Goal: Task Accomplishment & Management: Use online tool/utility

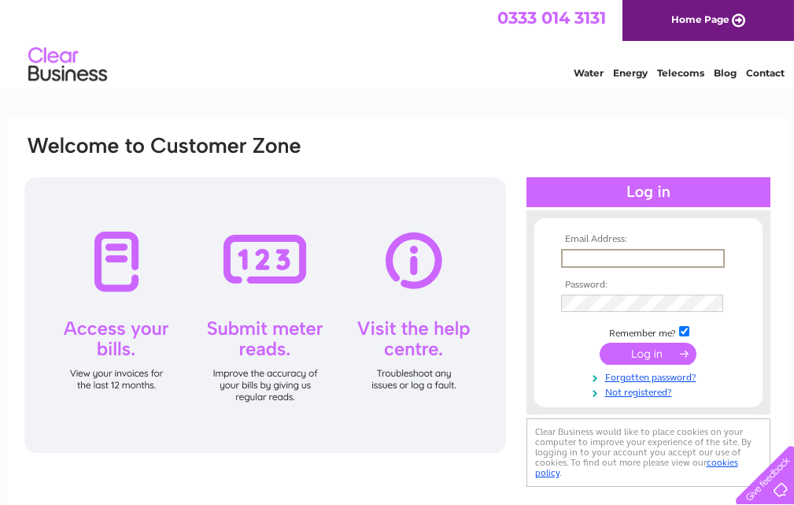
click at [601, 260] on input "text" at bounding box center [643, 258] width 164 height 19
type input "[EMAIL_ADDRESS][DOMAIN_NAME]"
click at [635, 348] on input "submit" at bounding box center [648, 353] width 97 height 22
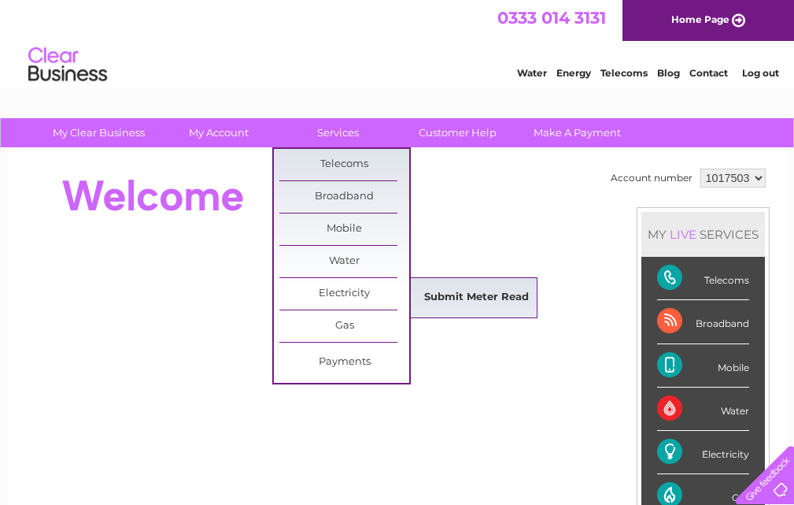
click at [471, 295] on link "Submit Meter Read" at bounding box center [477, 297] width 130 height 31
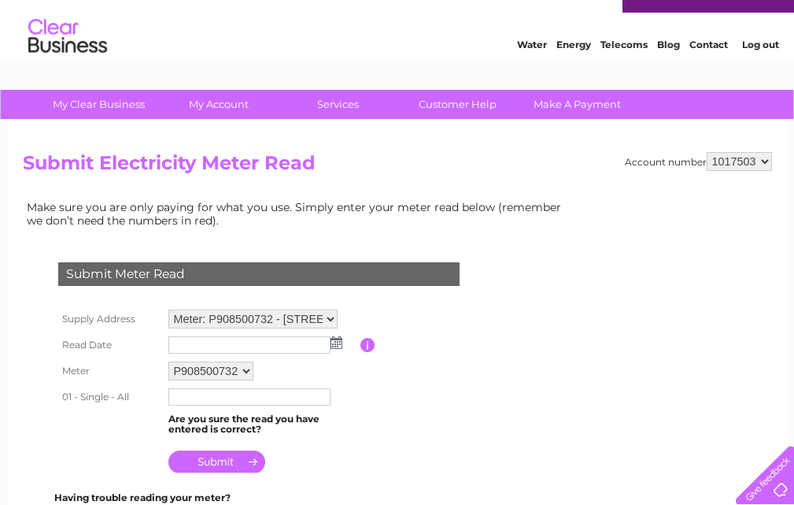
scroll to position [79, 0]
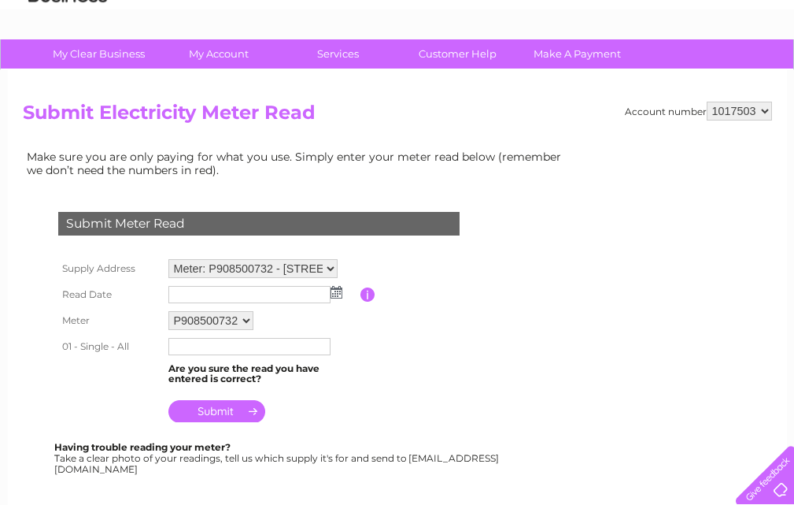
click at [330, 266] on select "Meter: P908500732 - 3B The Cross, Cupar, Fife, KY15 4BP Meter: P90AB11617/P9085…" at bounding box center [252, 268] width 169 height 19
click at [374, 248] on td at bounding box center [258, 251] width 409 height 8
click at [337, 291] on img at bounding box center [337, 292] width 12 height 13
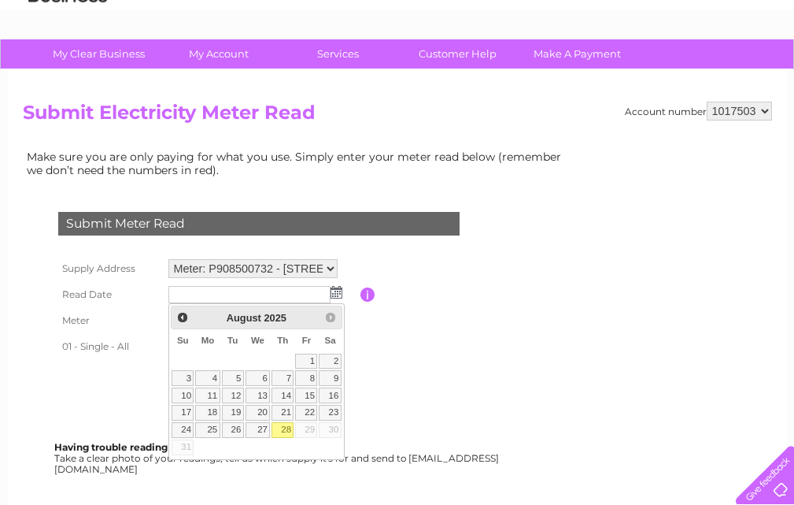
click at [288, 428] on link "28" at bounding box center [283, 430] width 22 height 16
type input "2025/08/28"
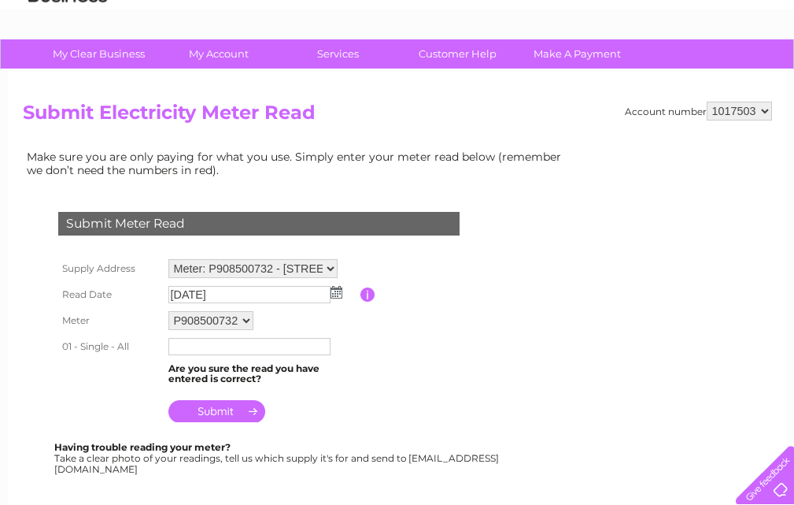
click at [199, 355] on td at bounding box center [263, 346] width 196 height 25
click at [199, 347] on input "text" at bounding box center [249, 346] width 162 height 17
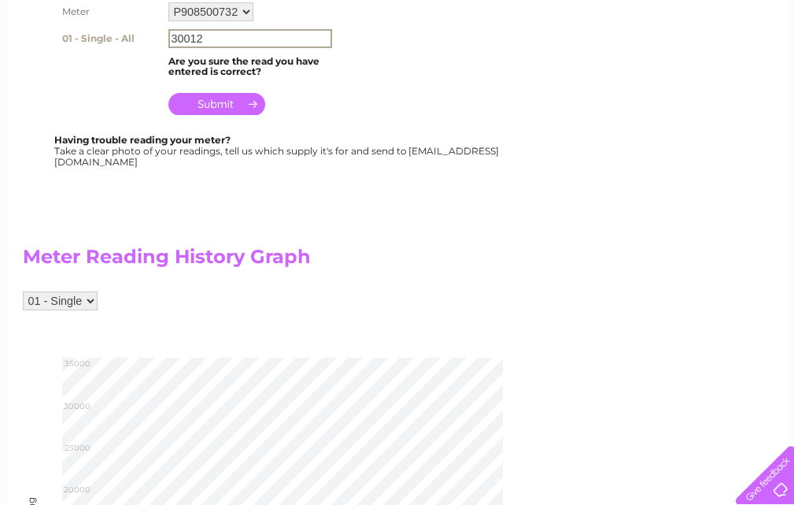
scroll to position [394, 0]
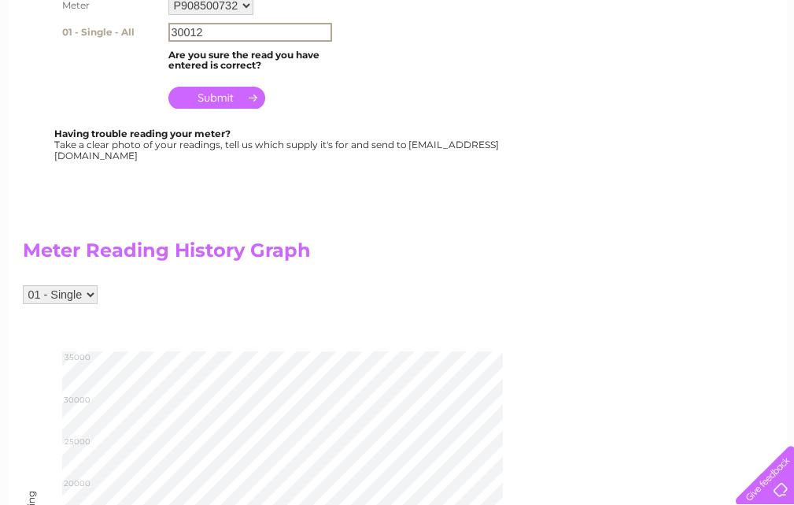
type input "30012"
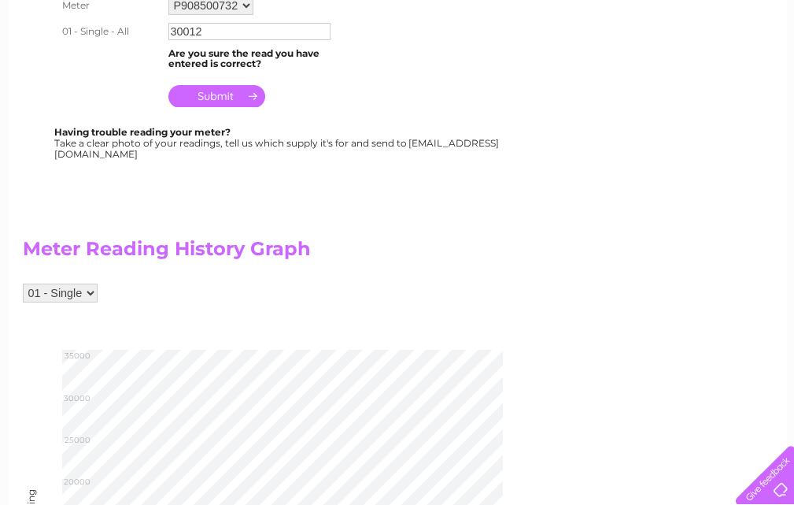
click at [209, 92] on input "submit" at bounding box center [216, 96] width 97 height 22
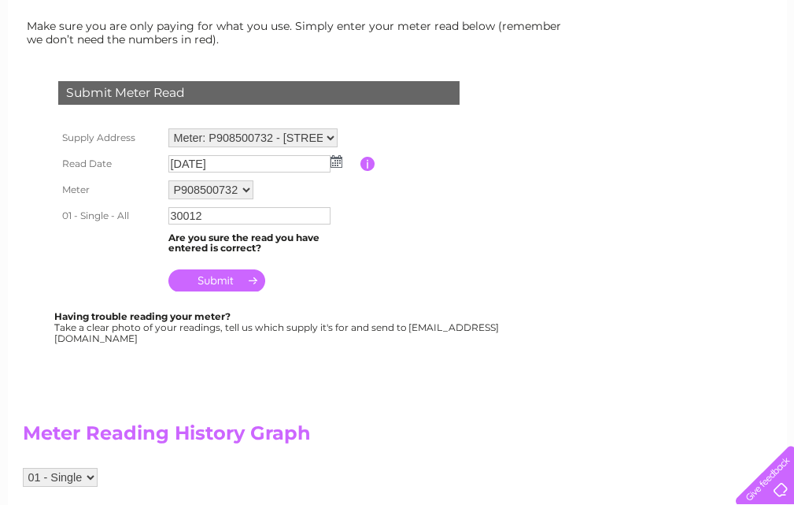
scroll to position [157, 0]
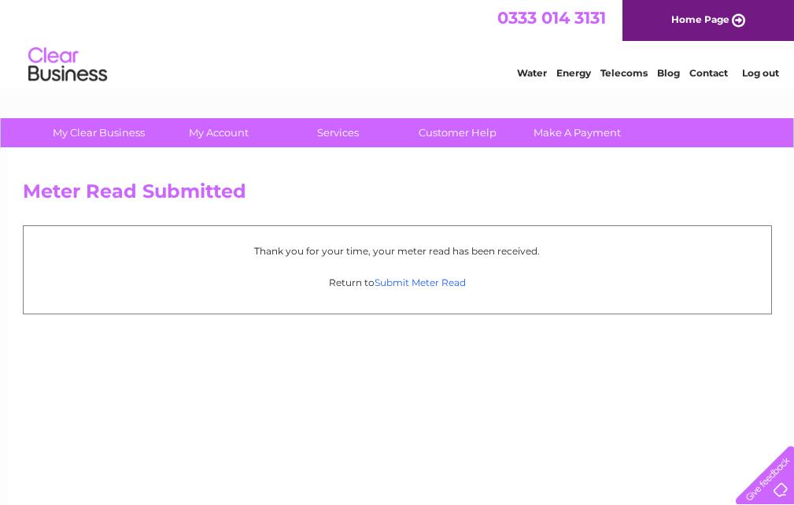
click at [429, 279] on link "Submit Meter Read" at bounding box center [420, 282] width 91 height 12
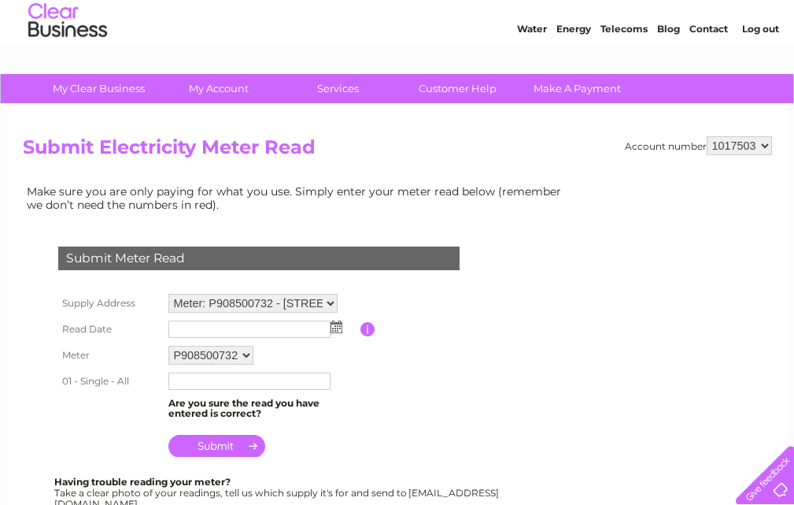
scroll to position [79, 0]
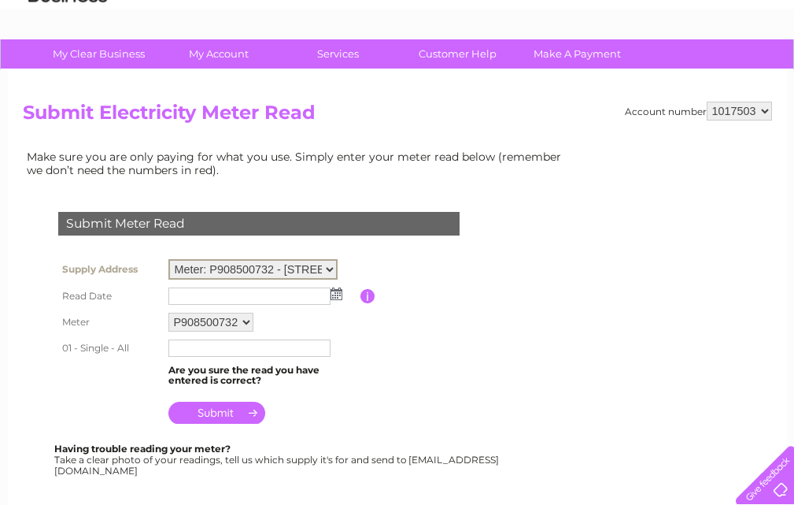
click at [331, 261] on select "Meter: P908500732 - 3B The Cross, Cupar, Fife, KY15 4BP Meter: P90AB11617/P9085…" at bounding box center [252, 269] width 169 height 20
select select "99646"
click at [168, 259] on select "Meter: P908500732 - 3B The Cross, Cupar, Fife, KY15 4BP Meter: P90AB11617/P9085…" at bounding box center [252, 269] width 169 height 20
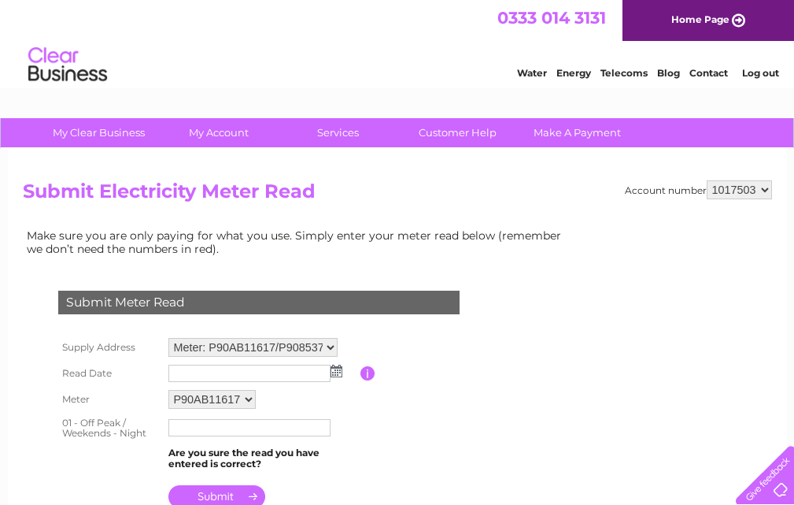
scroll to position [79, 0]
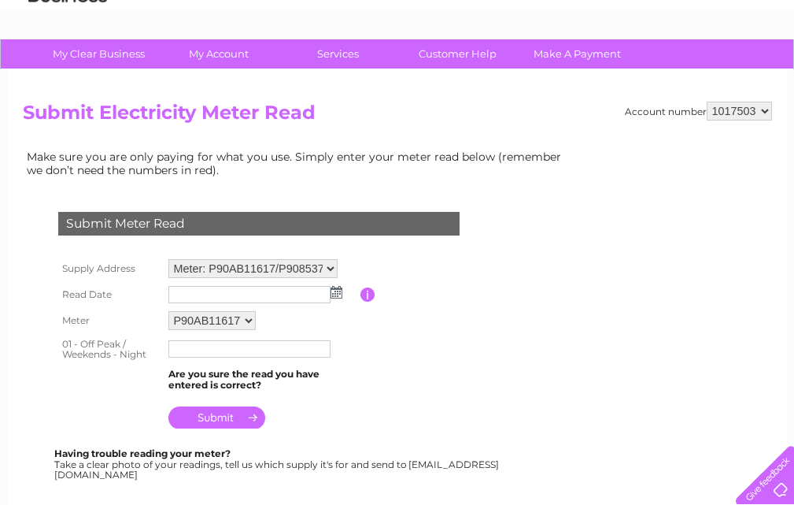
click at [332, 291] on img at bounding box center [337, 292] width 12 height 13
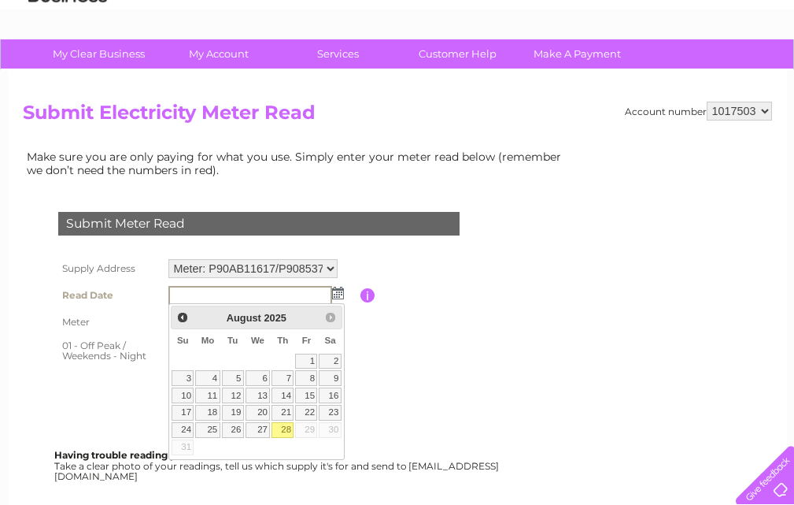
click at [287, 423] on link "28" at bounding box center [283, 430] width 22 height 16
type input "2025/08/28"
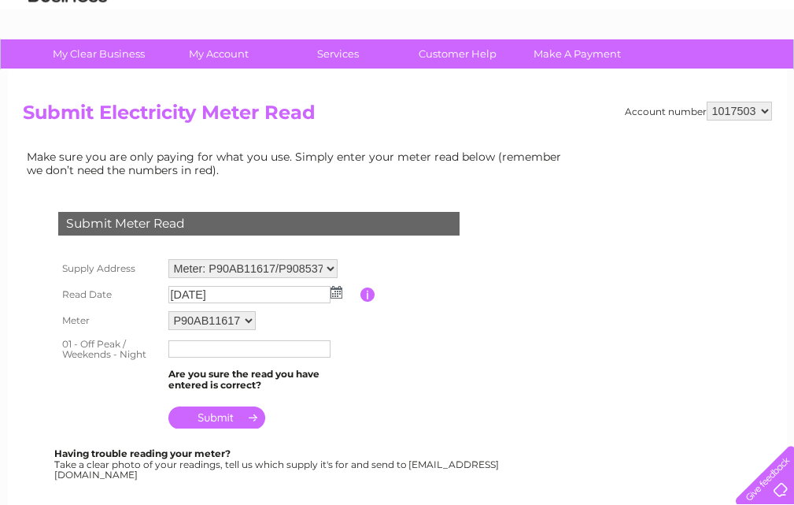
click at [210, 347] on input "text" at bounding box center [249, 348] width 162 height 17
type input "64913"
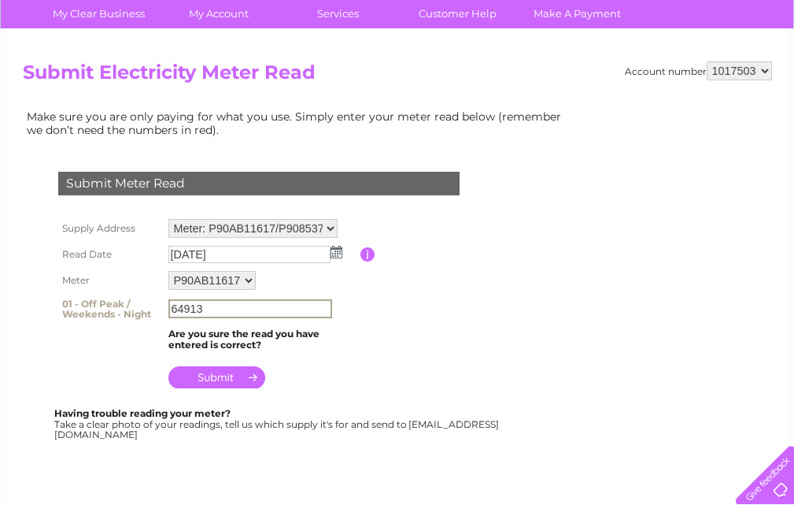
scroll to position [157, 0]
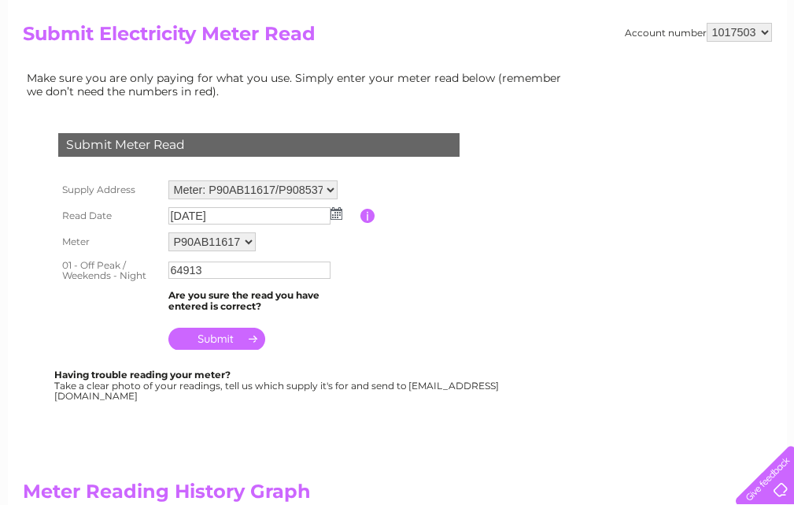
click at [231, 335] on input "submit" at bounding box center [216, 339] width 97 height 22
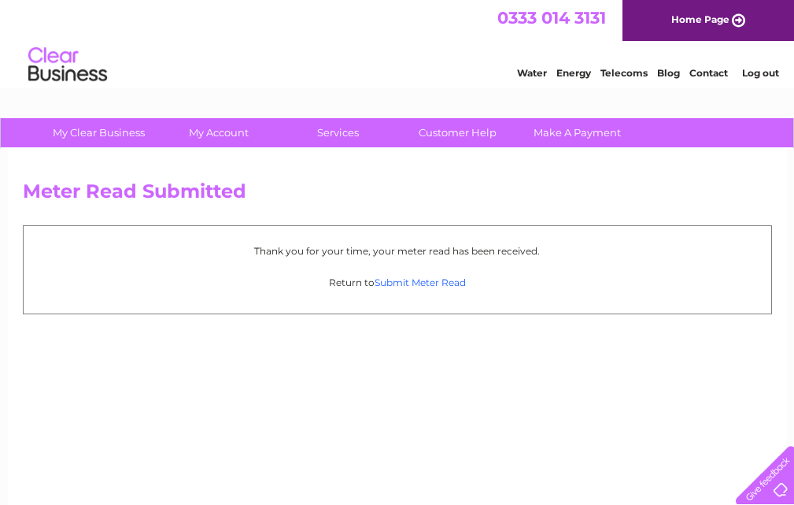
click at [435, 283] on link "Submit Meter Read" at bounding box center [420, 282] width 91 height 12
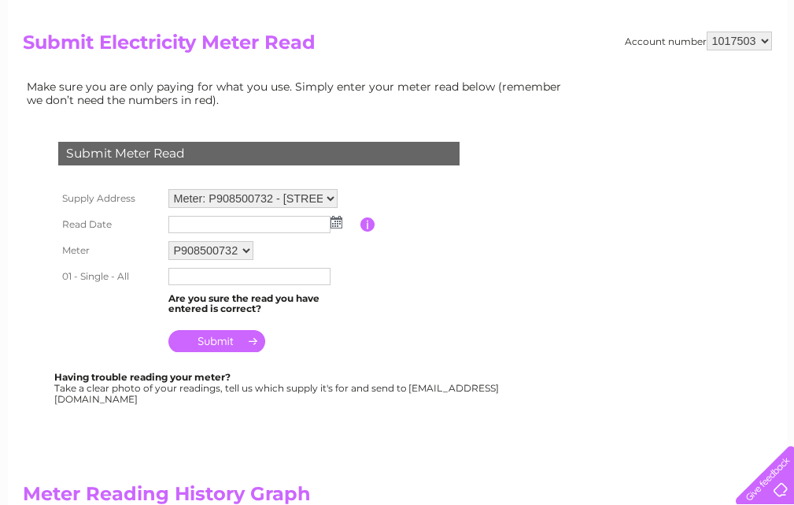
scroll to position [157, 0]
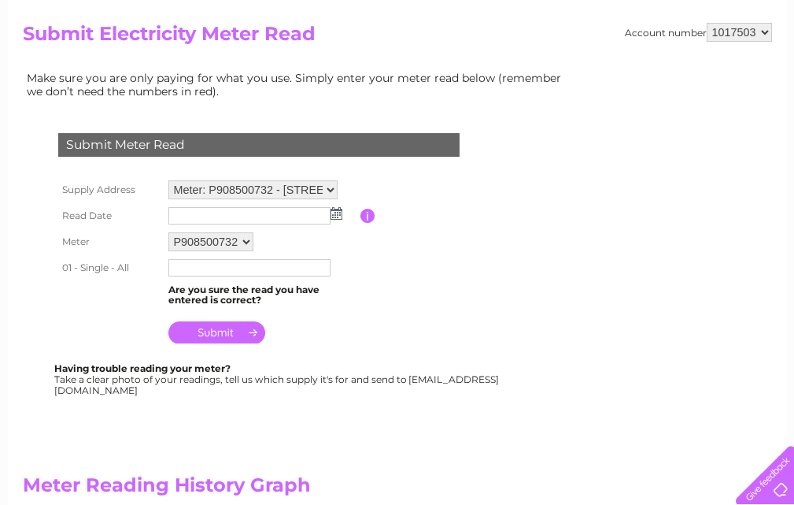
click at [335, 186] on select "Meter: P908500732 - 3B The Cross, Cupar, Fife, KY15 4BP Meter: P90AB11617/P9085…" at bounding box center [252, 189] width 169 height 19
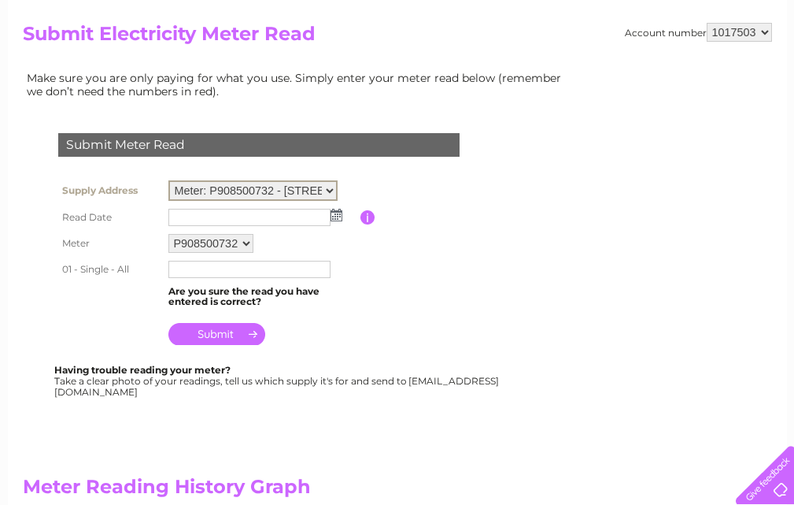
select select "99646"
click at [168, 180] on select "Meter: P908500732 - 3B The Cross, Cupar, Fife, KY15 4BP Meter: P90AB11617/P9085…" at bounding box center [252, 190] width 169 height 20
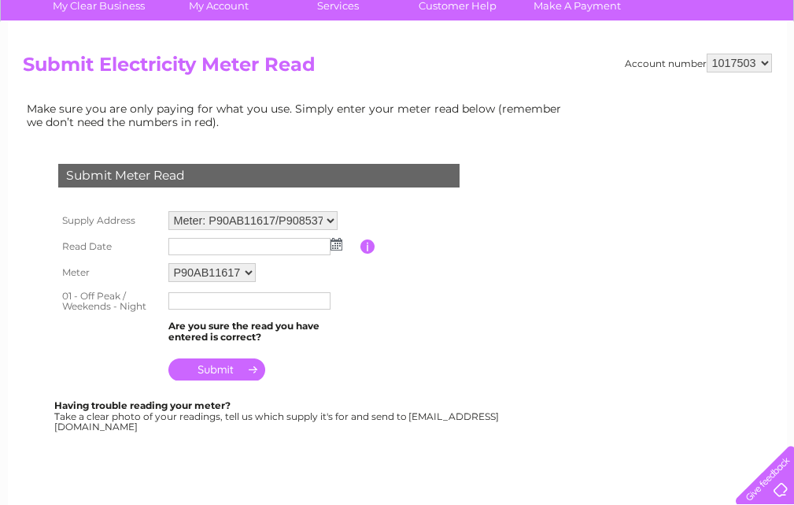
scroll to position [157, 0]
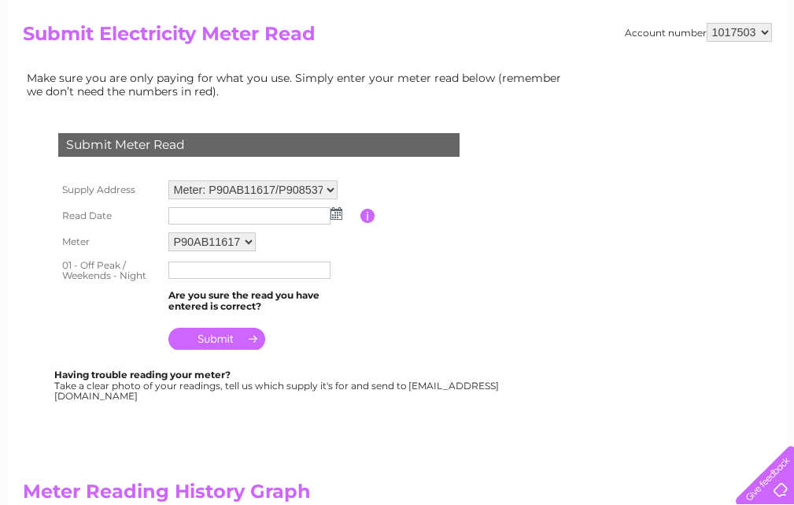
click at [333, 208] on img at bounding box center [337, 213] width 12 height 13
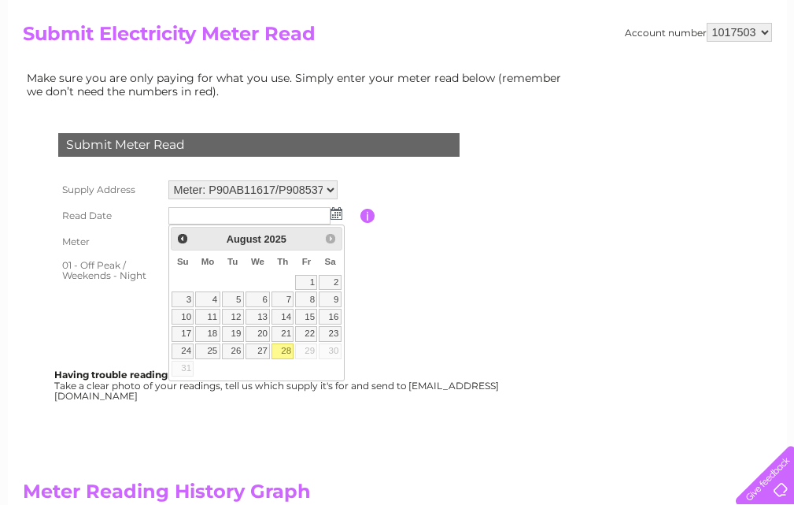
click at [285, 349] on link "28" at bounding box center [283, 351] width 22 height 16
type input "[DATE]"
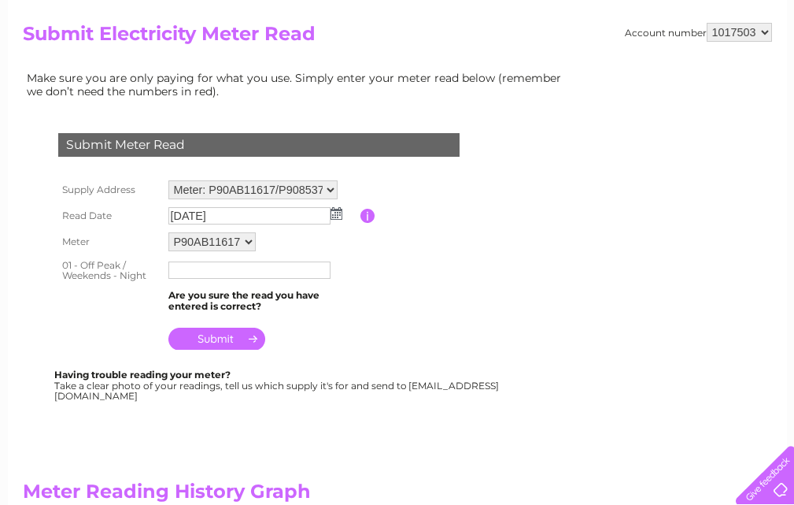
click at [249, 239] on select "P90AB11617 P908537404 P908500734" at bounding box center [211, 241] width 87 height 19
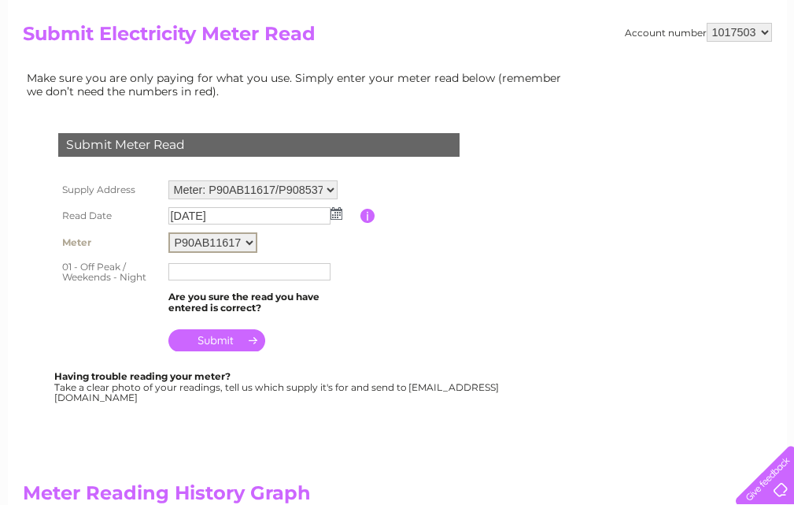
select select "125854"
click at [168, 232] on select "P90AB11617 P908537404 P908500734" at bounding box center [212, 242] width 89 height 20
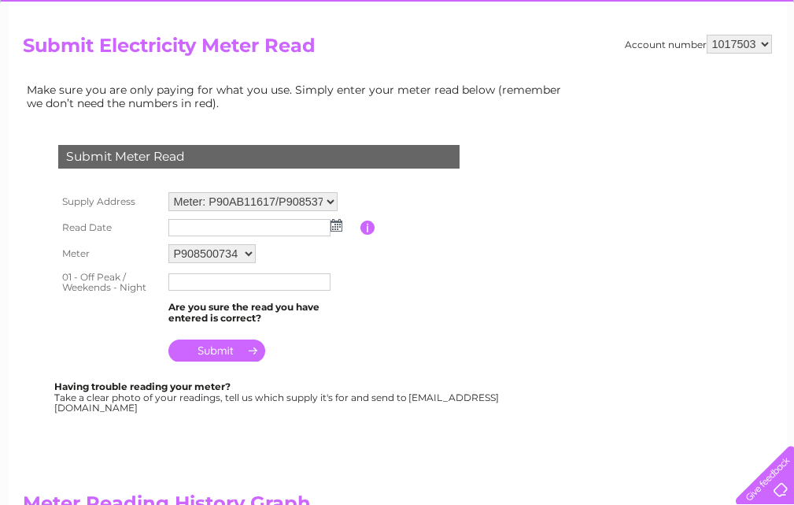
scroll to position [157, 0]
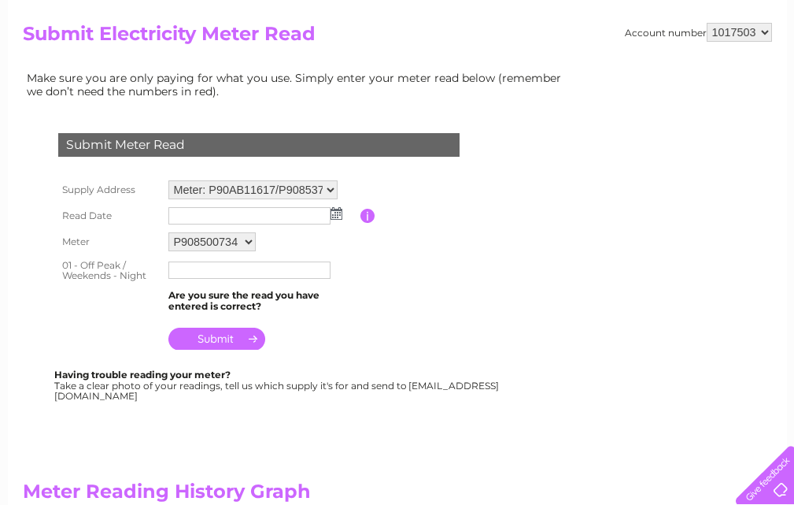
click at [338, 210] on img at bounding box center [337, 213] width 12 height 13
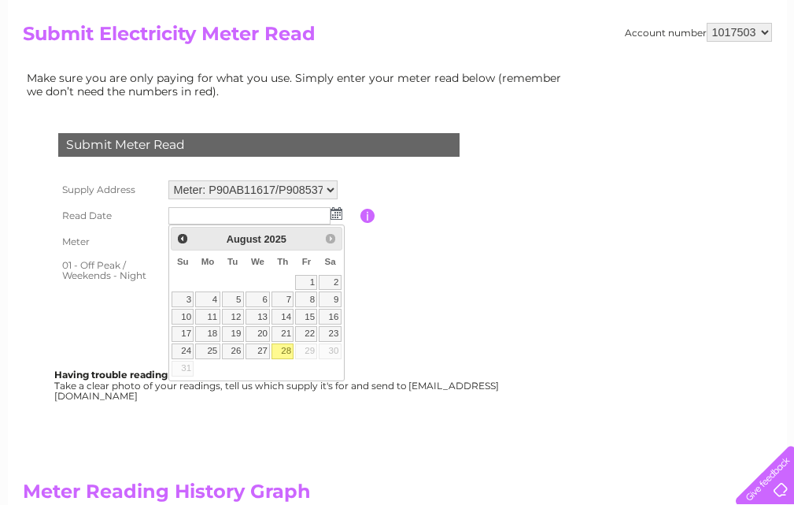
click at [284, 349] on link "28" at bounding box center [283, 351] width 22 height 16
type input "2025/08/28"
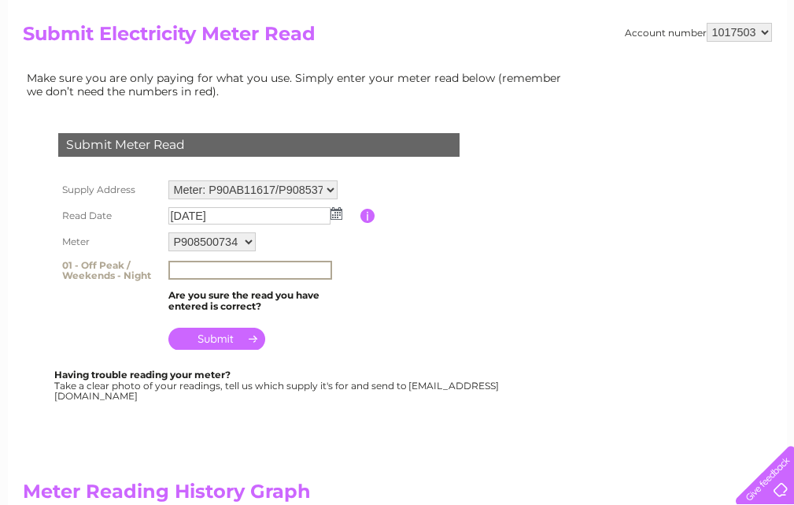
click at [230, 268] on input "text" at bounding box center [250, 270] width 164 height 19
type input "84386"
click at [231, 333] on input "submit" at bounding box center [216, 339] width 97 height 22
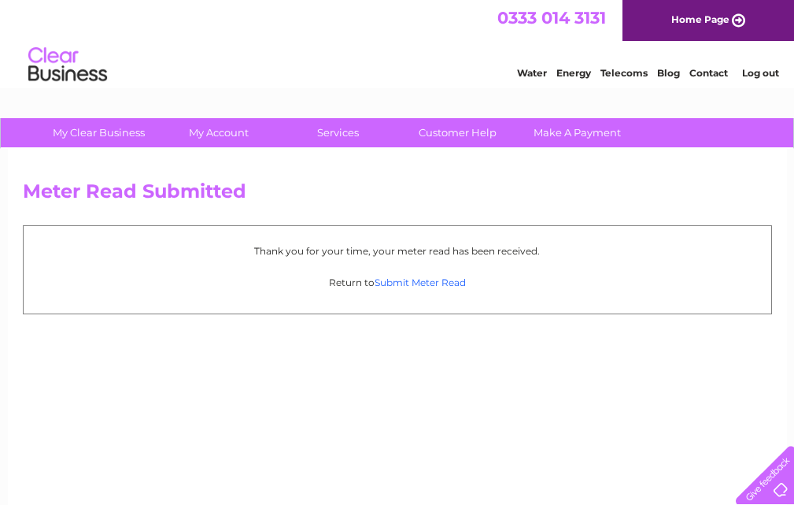
click at [413, 280] on link "Submit Meter Read" at bounding box center [420, 282] width 91 height 12
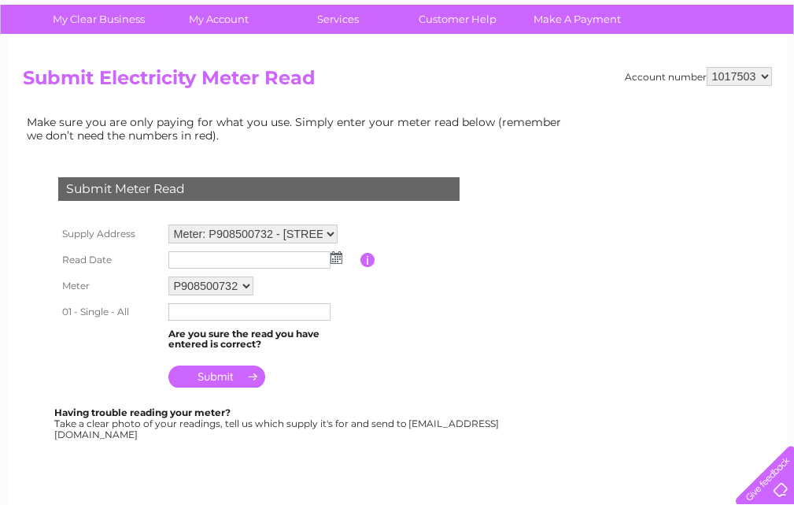
scroll to position [157, 0]
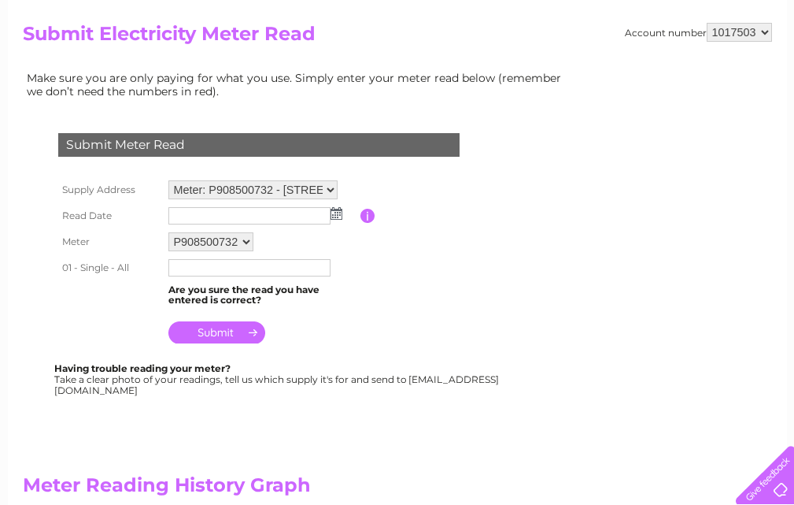
click at [330, 184] on select "Meter: P908500732 - 3B The Cross, Cupar, Fife, KY15 4BP Meter: P90AB11617/P9085…" at bounding box center [252, 189] width 169 height 19
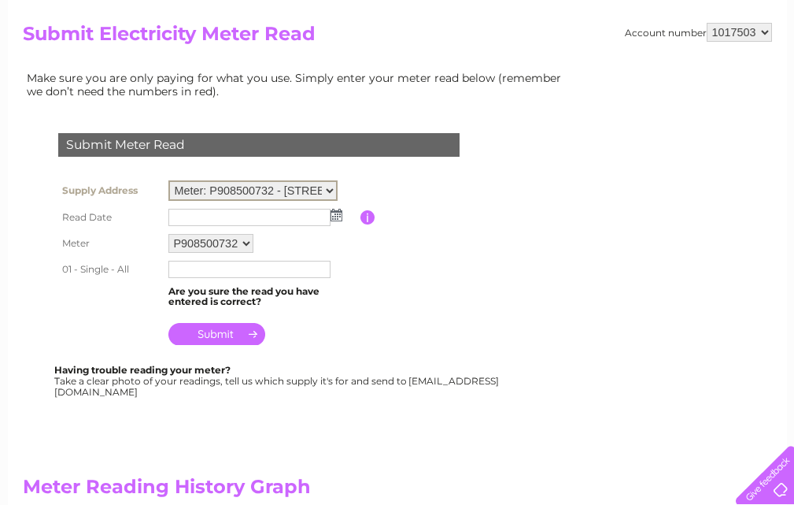
select select "99646"
click at [168, 180] on select "Meter: P908500732 - 3B The Cross, Cupar, Fife, KY15 4BP Meter: P90AB11617/P9085…" at bounding box center [252, 190] width 169 height 20
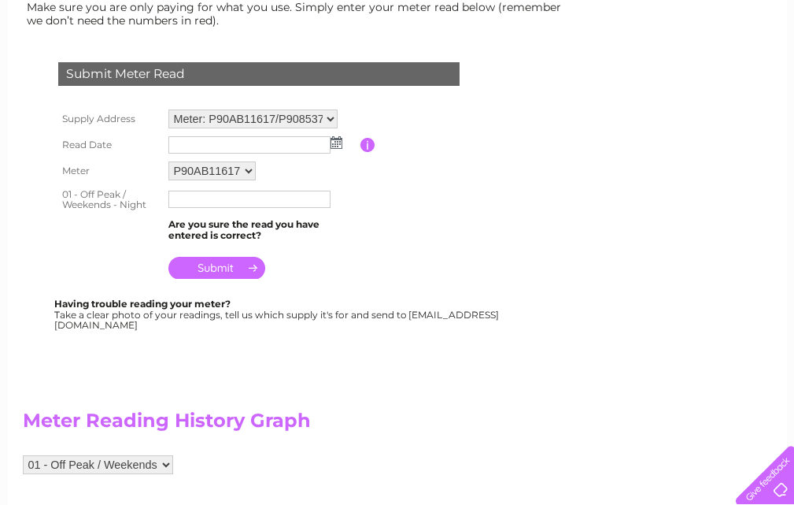
scroll to position [236, 0]
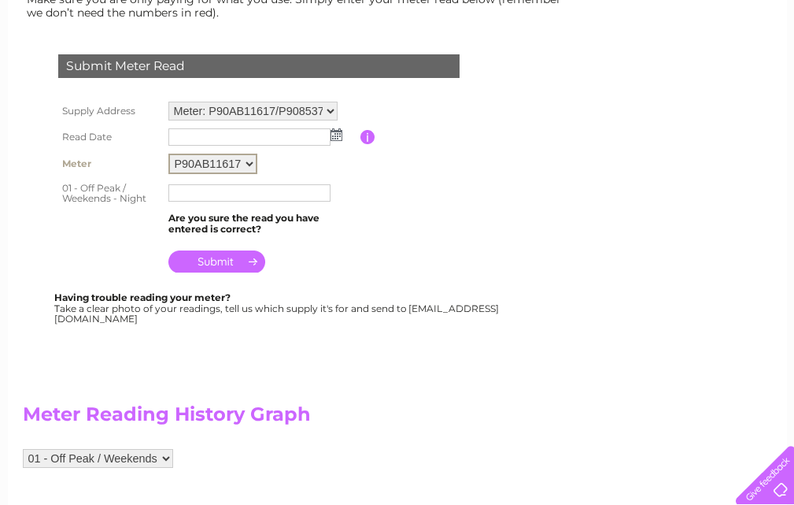
click at [250, 160] on select "P90AB11617 P908537404 P908500734" at bounding box center [212, 164] width 89 height 20
select select "125853"
click at [168, 154] on select "P90AB11617 P908537404 P908500734" at bounding box center [212, 164] width 89 height 20
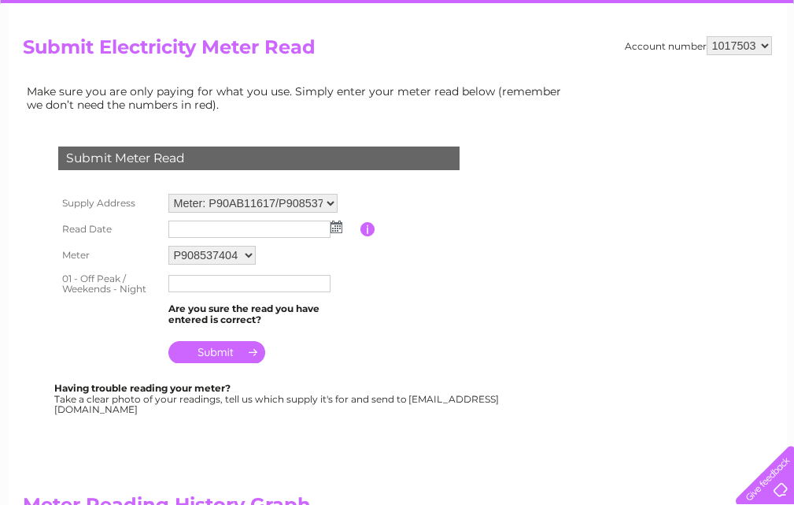
scroll to position [157, 0]
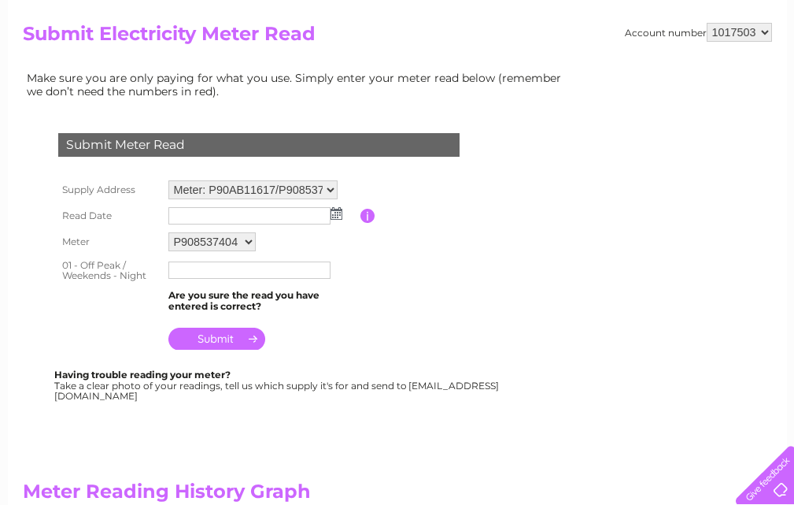
click at [335, 213] on img at bounding box center [337, 213] width 12 height 13
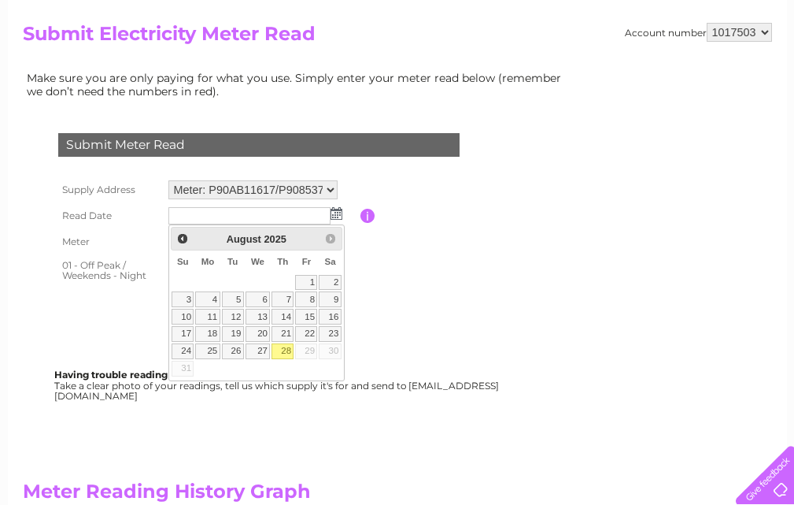
click at [281, 348] on link "28" at bounding box center [283, 351] width 22 height 16
type input "2025/08/28"
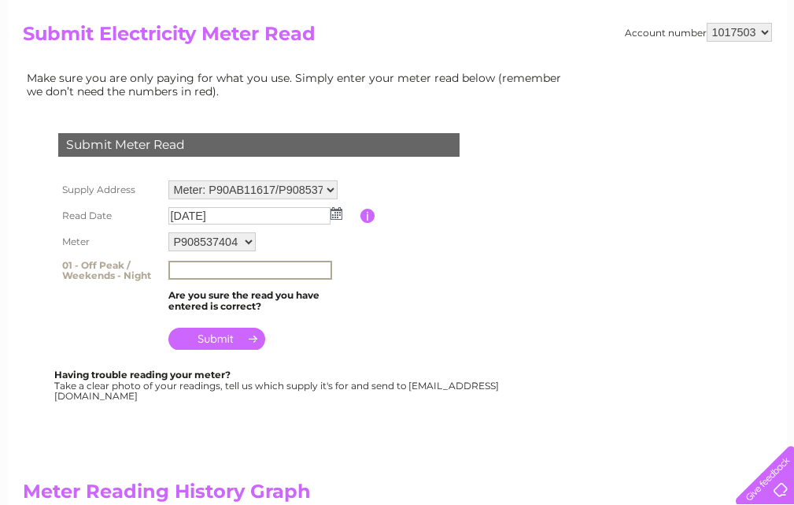
click at [273, 265] on input "text" at bounding box center [250, 270] width 164 height 19
type input "15190"
click at [250, 337] on input "submit" at bounding box center [216, 339] width 97 height 22
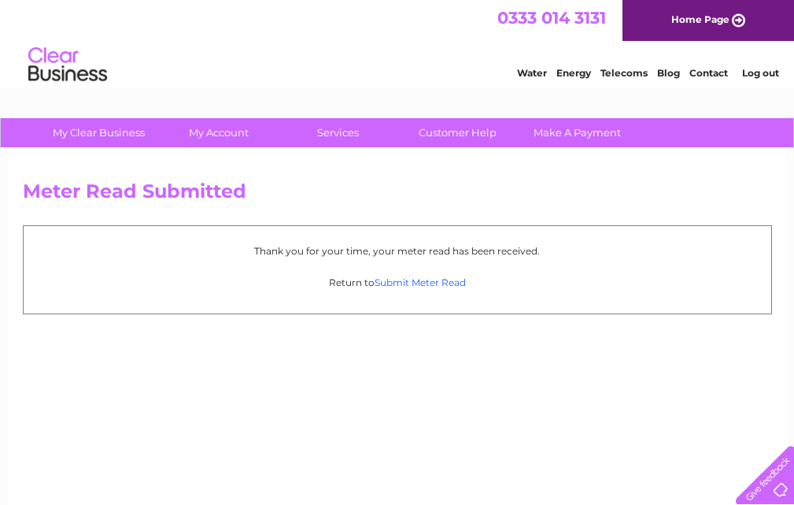
click at [433, 280] on link "Submit Meter Read" at bounding box center [420, 282] width 91 height 12
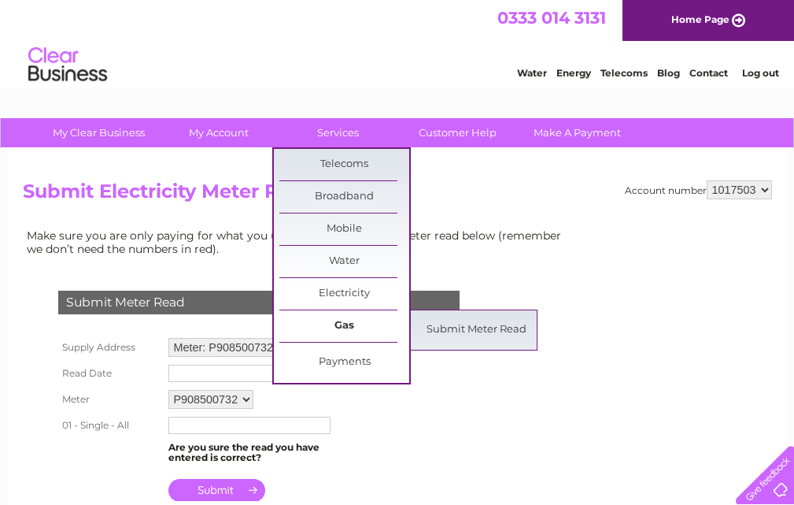
click at [344, 319] on link "Gas" at bounding box center [344, 325] width 130 height 31
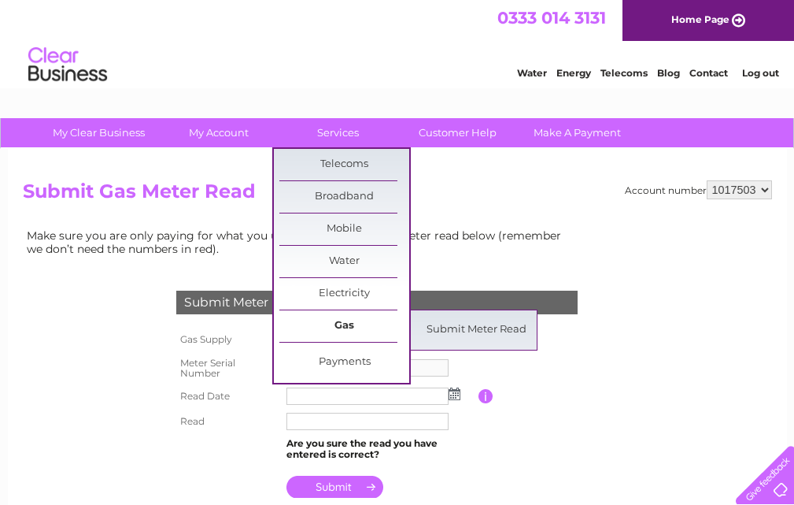
click at [339, 322] on link "Gas" at bounding box center [344, 325] width 130 height 31
click at [331, 324] on link "Gas" at bounding box center [344, 325] width 130 height 31
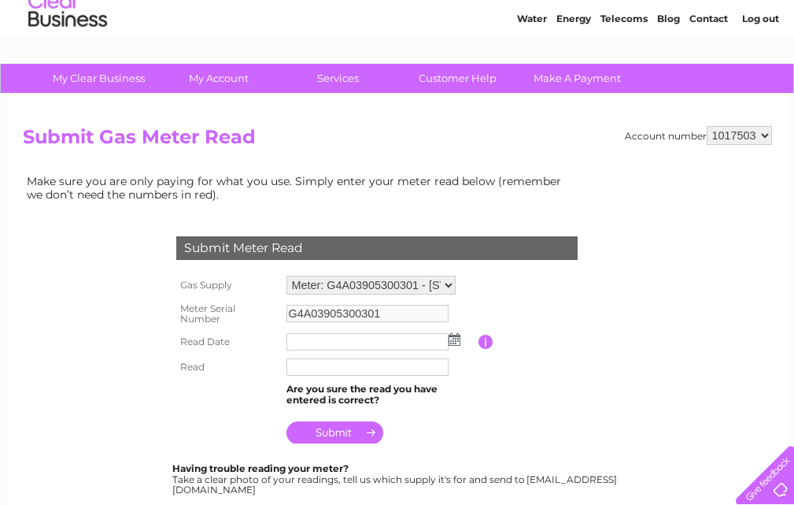
scroll to position [79, 0]
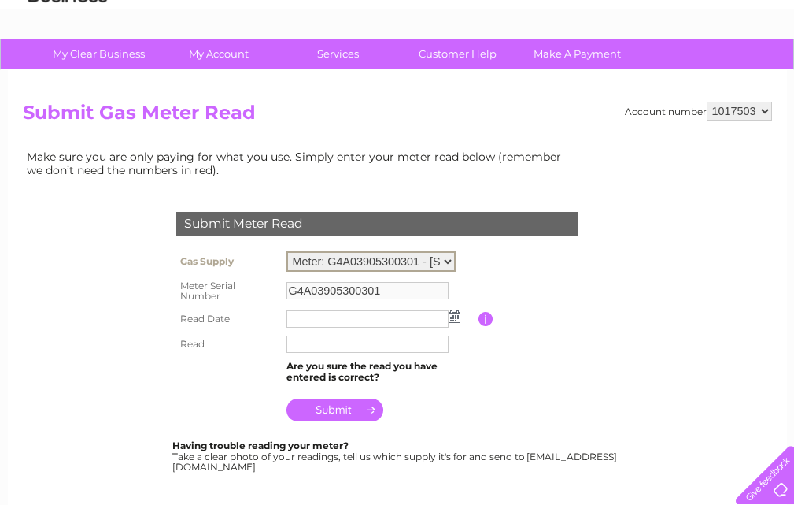
click at [448, 259] on select "Meter: G4A03905300301 - 3B [STREET_ADDRESS] Meter: G4A01436130601 - [STREET_ADD…" at bounding box center [371, 261] width 169 height 20
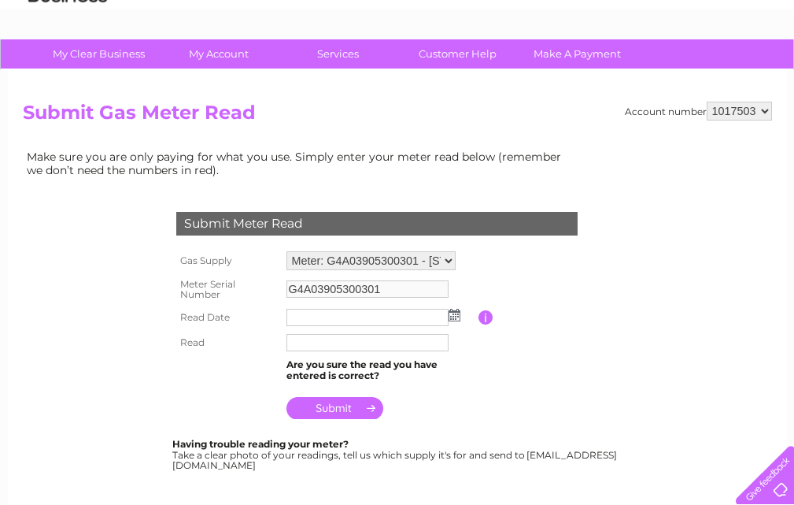
drag, startPoint x: 498, startPoint y: 244, endPoint x: 454, endPoint y: 313, distance: 81.5
click at [454, 313] on img at bounding box center [455, 315] width 12 height 13
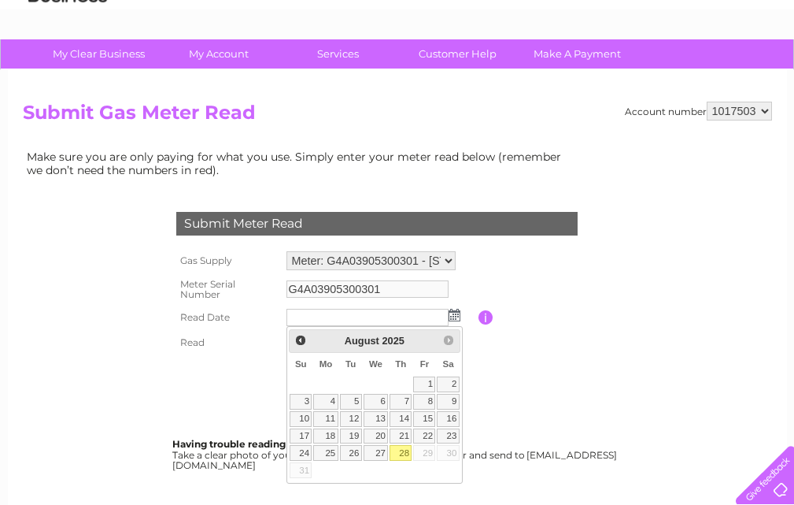
click at [405, 453] on link "28" at bounding box center [401, 453] width 22 height 16
type input "2025/08/28"
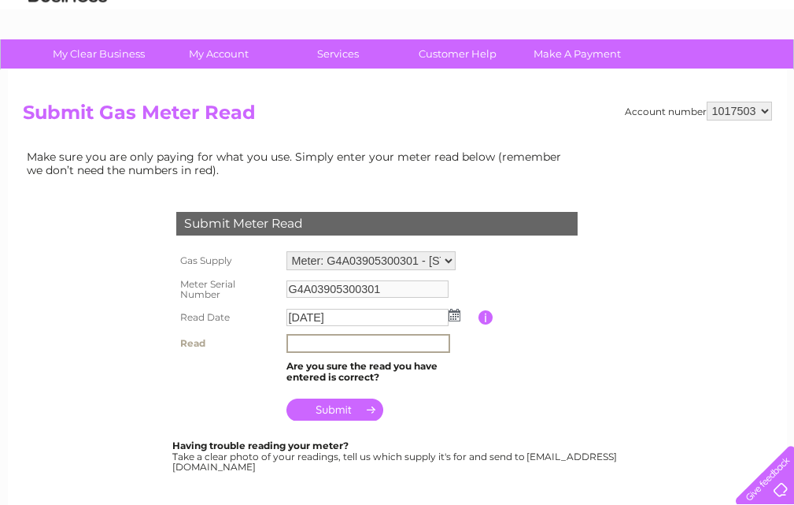
click at [319, 342] on input "text" at bounding box center [369, 343] width 164 height 19
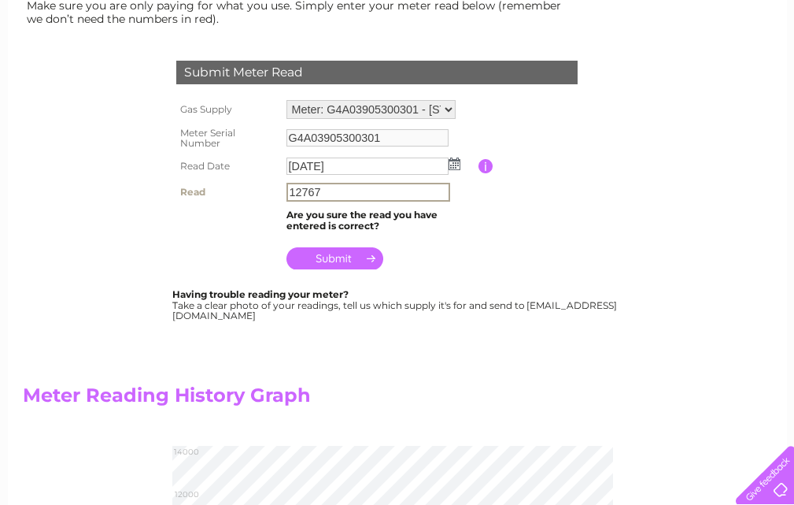
scroll to position [236, 0]
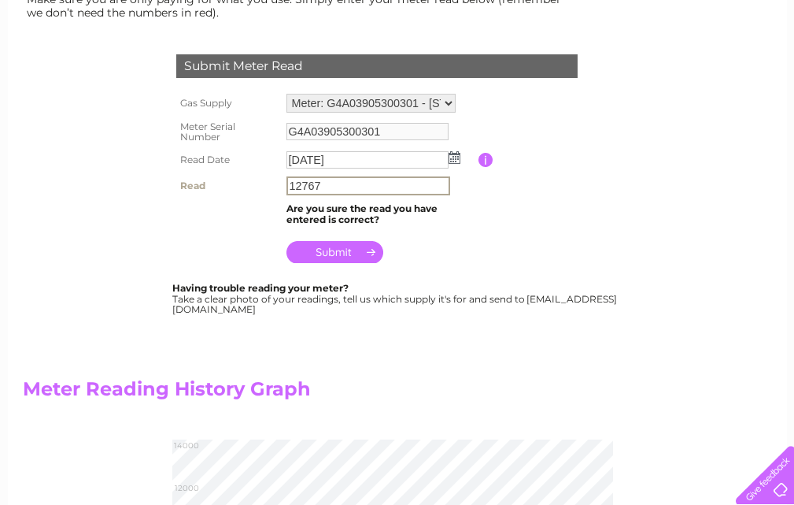
type input "12767"
click at [332, 250] on input "submit" at bounding box center [335, 252] width 97 height 22
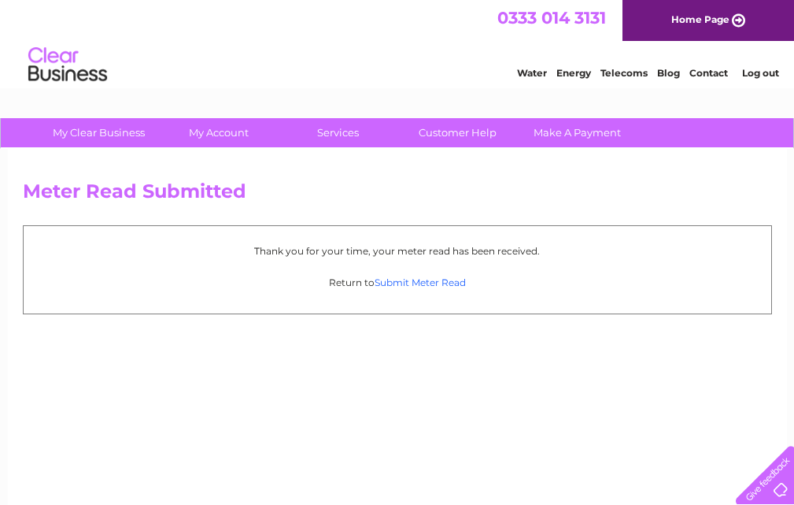
click at [402, 279] on link "Submit Meter Read" at bounding box center [420, 282] width 91 height 12
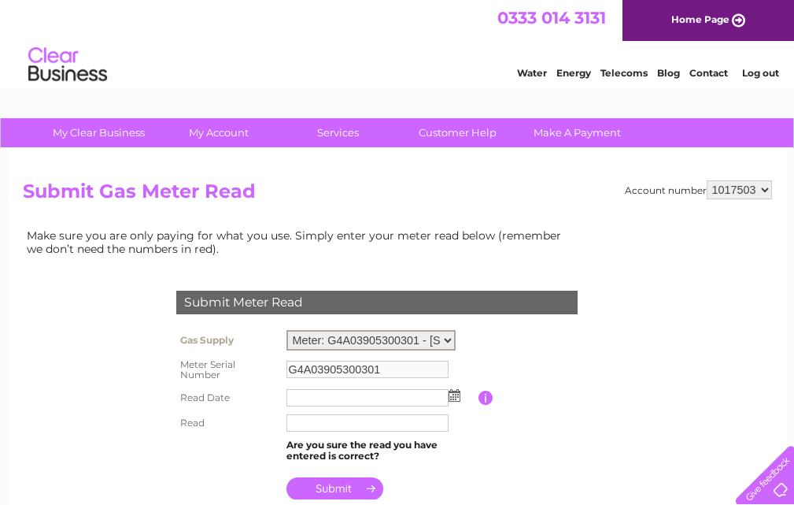
click at [450, 336] on select "Meter: G4A03905300301 - 3B The Cross, Cupar, Fife, KY15 4BP Meter: G4A014361306…" at bounding box center [371, 340] width 169 height 20
select select "36086"
click at [287, 330] on select "Meter: G4A03905300301 - 3B The Cross, Cupar, Fife, KY15 4BP Meter: G4A014361306…" at bounding box center [371, 340] width 169 height 20
type input "G4A01436130601"
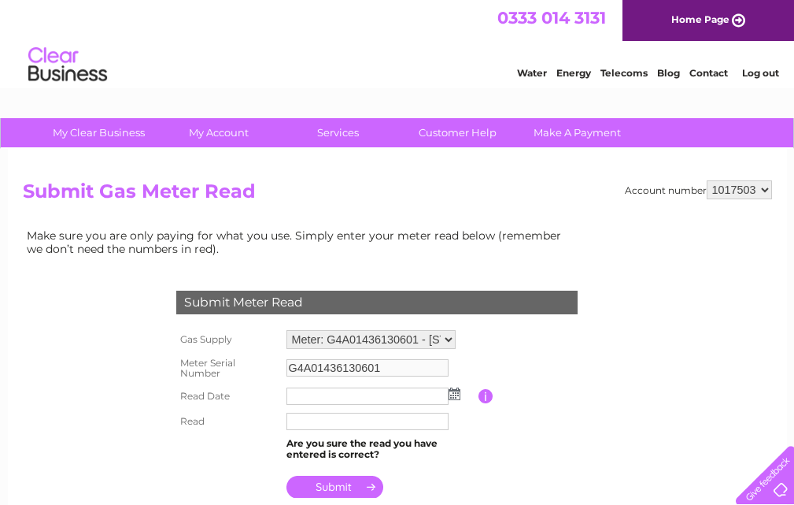
click at [456, 397] on img at bounding box center [455, 393] width 12 height 13
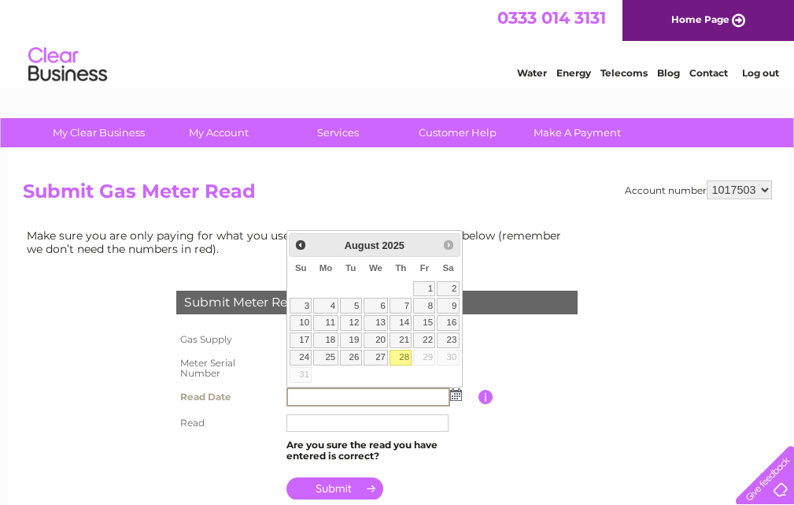
click at [402, 354] on link "28" at bounding box center [401, 358] width 22 height 16
type input "2025/08/28"
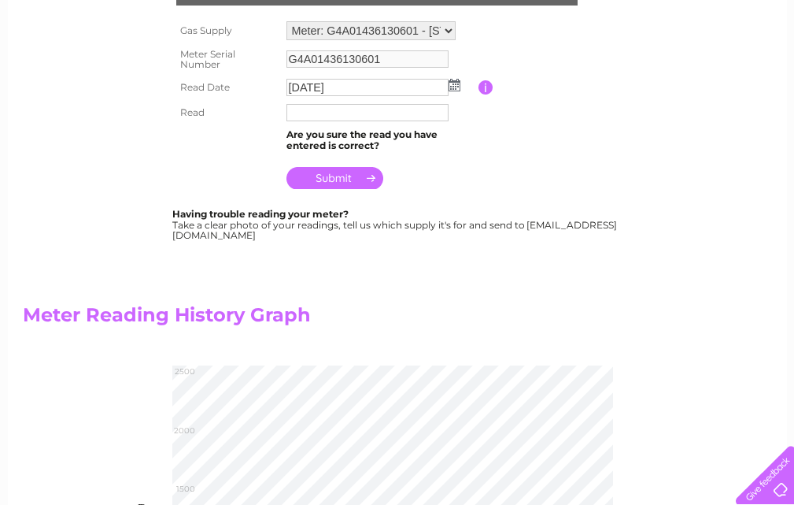
scroll to position [315, 0]
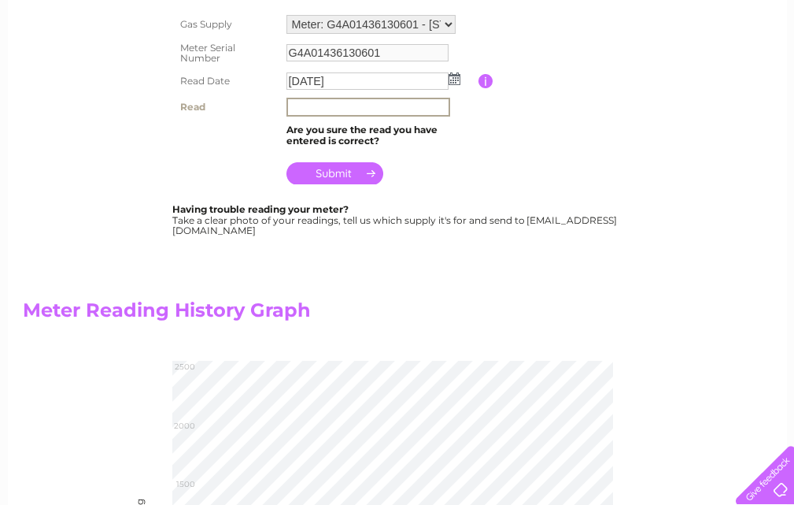
click at [309, 108] on input "text" at bounding box center [369, 107] width 164 height 19
type input "2442"
click at [337, 166] on input "submit" at bounding box center [335, 173] width 97 height 22
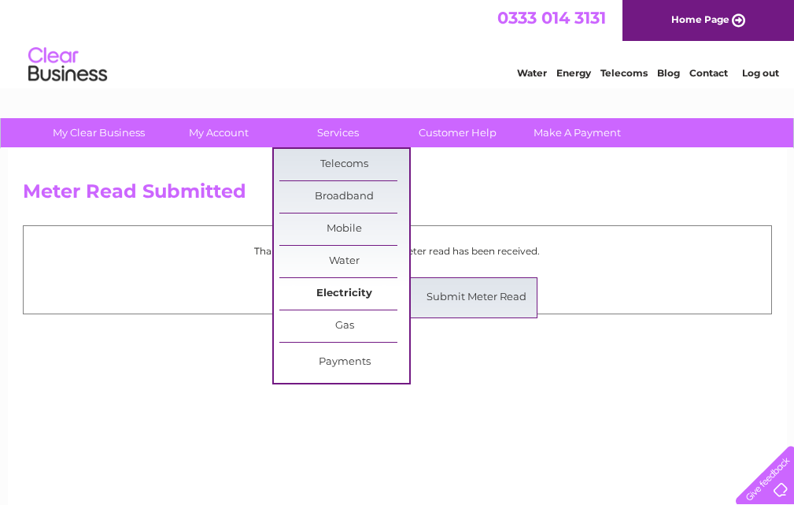
click at [343, 287] on link "Electricity" at bounding box center [344, 293] width 130 height 31
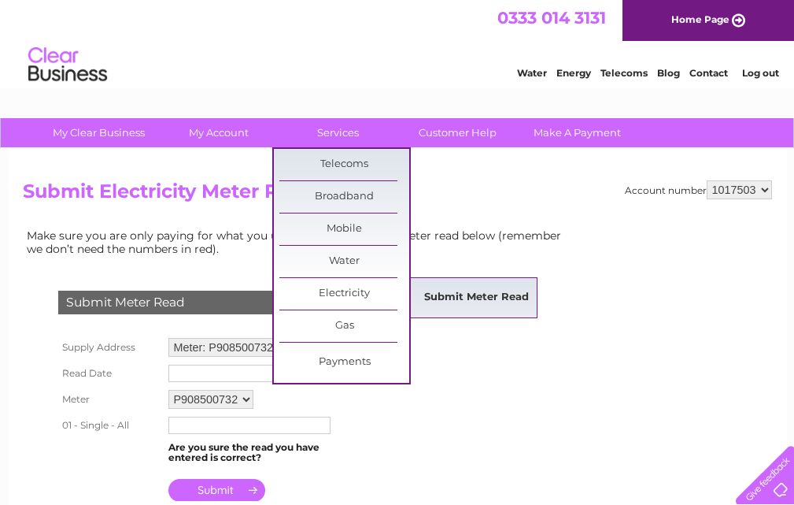
click at [433, 290] on link "Submit Meter Read" at bounding box center [477, 297] width 130 height 31
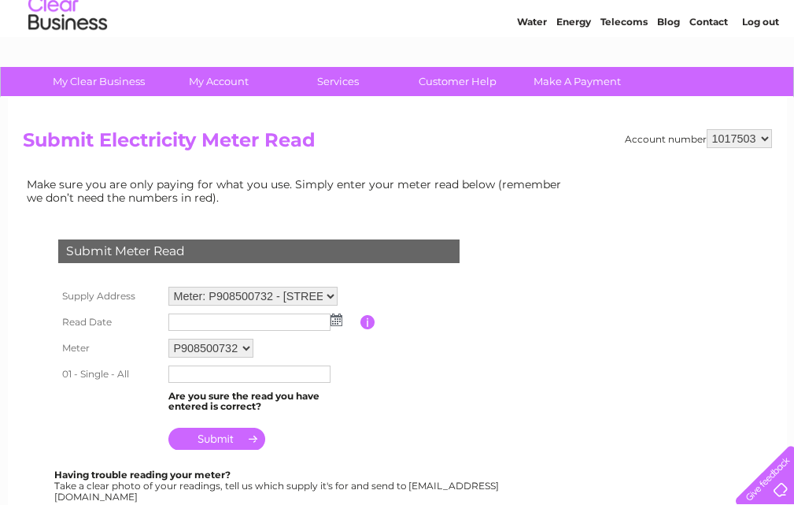
scroll to position [79, 0]
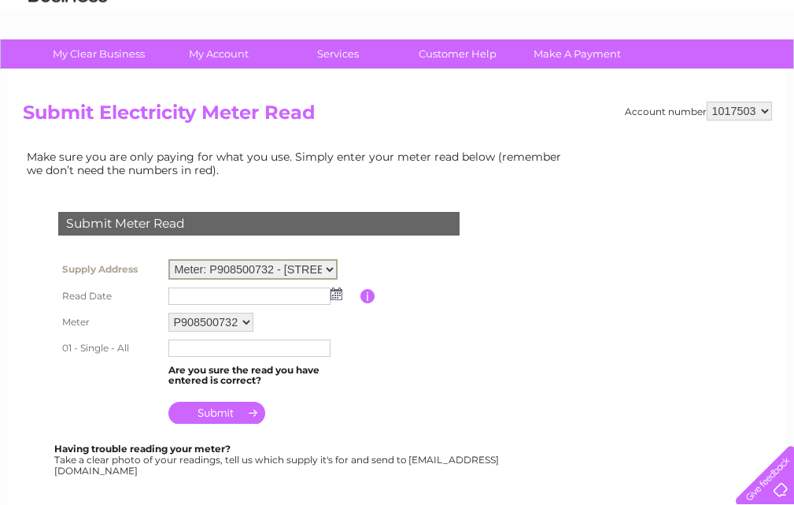
click at [335, 267] on select "Meter: P908500732 - 3B The Cross, Cupar, Fife, KY15 4BP Meter: P90AB11617/P9085…" at bounding box center [252, 269] width 169 height 20
select select "130619"
click at [168, 259] on select "Meter: P908500732 - 3B The Cross, Cupar, Fife, KY15 4BP Meter: P90AB11617/P9085…" at bounding box center [252, 269] width 169 height 20
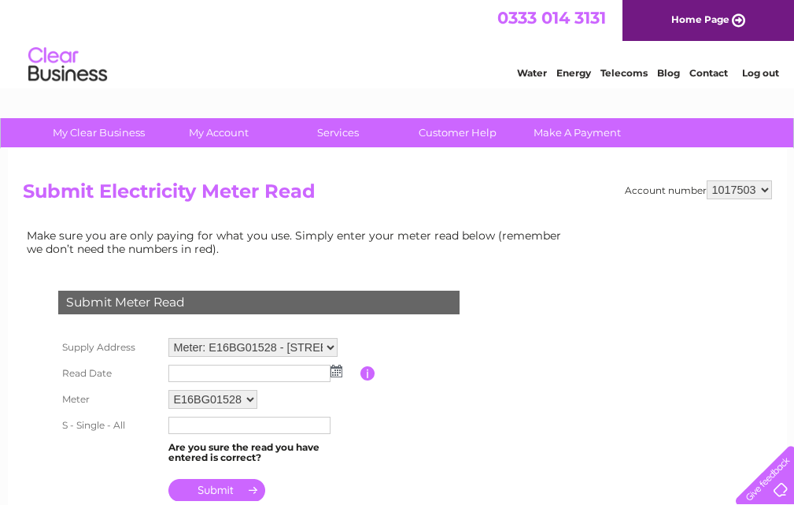
click at [335, 370] on img at bounding box center [337, 371] width 12 height 13
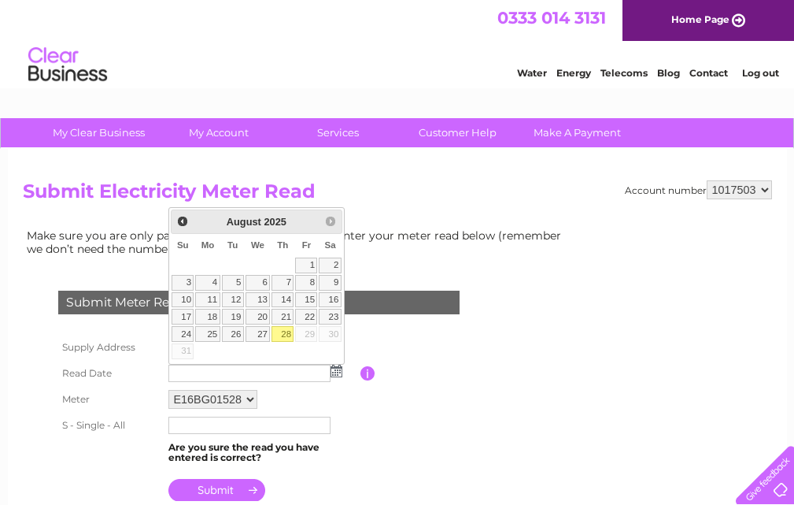
click at [283, 329] on link "28" at bounding box center [283, 334] width 22 height 16
type input "[DATE]"
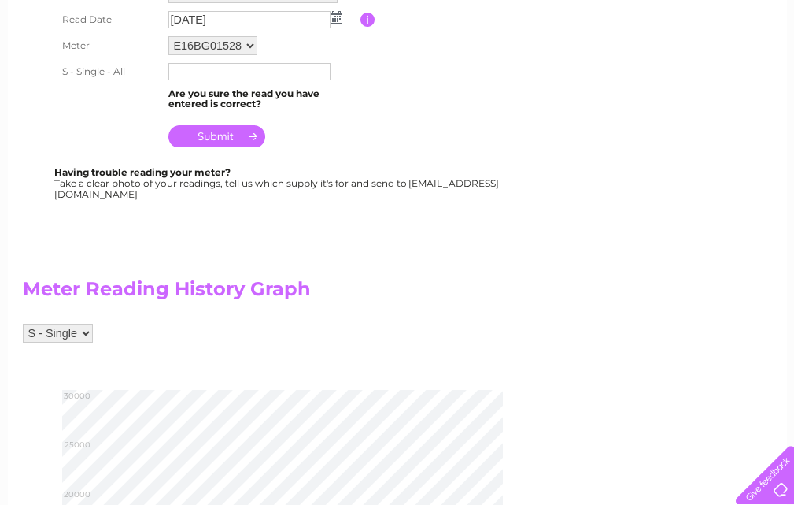
scroll to position [394, 0]
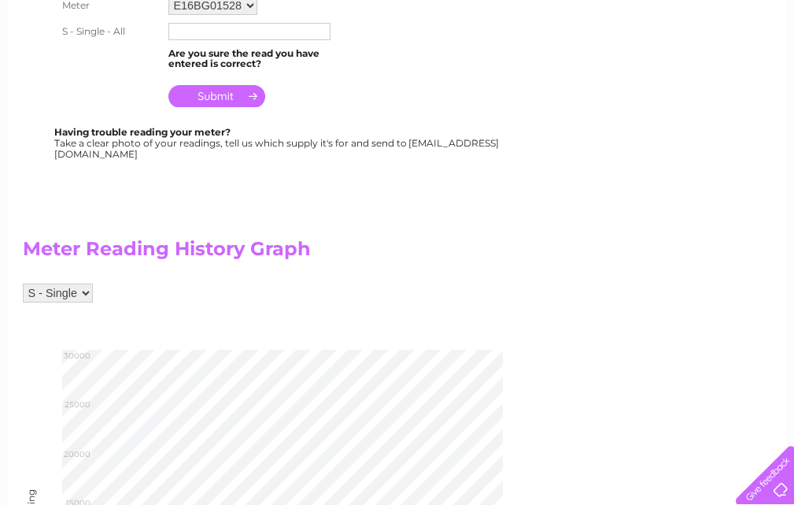
click at [183, 33] on input "text" at bounding box center [249, 31] width 162 height 17
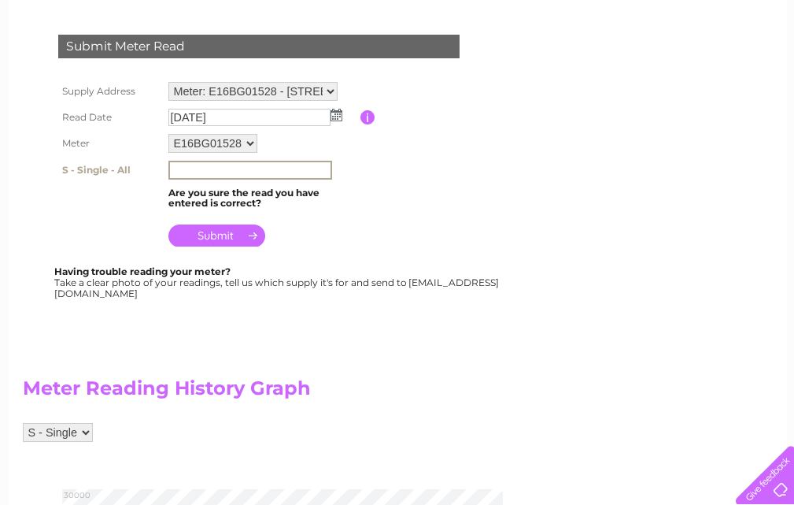
scroll to position [236, 0]
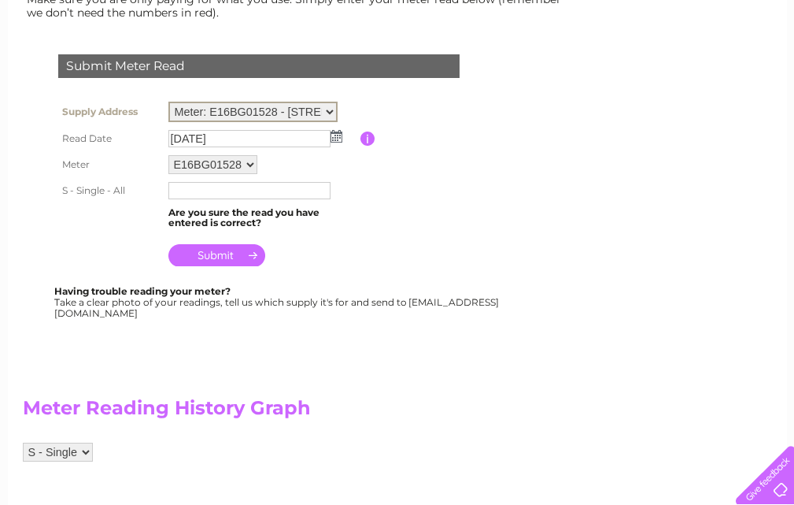
click at [330, 105] on select "Meter: P908500732 - 3B The Cross, Cupar, Fife, KY15 4BP Meter: P90AB11617/P9085…" at bounding box center [252, 112] width 169 height 20
select select "130621"
click at [168, 102] on select "Meter: P908500732 - 3B The Cross, Cupar, Fife, KY15 4BP Meter: P90AB11617/P9085…" at bounding box center [252, 112] width 169 height 20
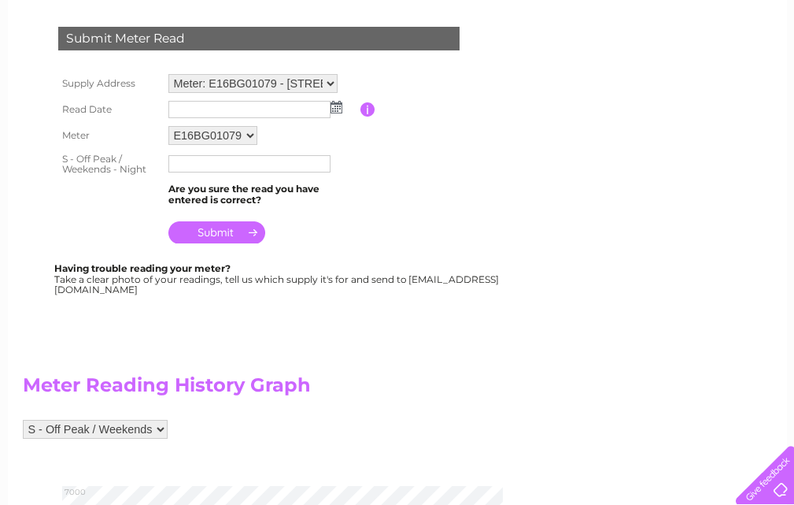
scroll to position [236, 0]
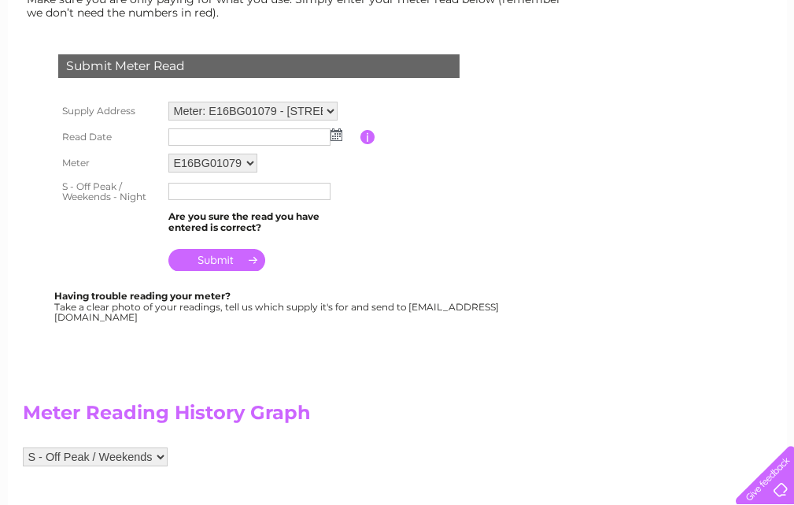
click at [331, 137] on img at bounding box center [337, 134] width 12 height 13
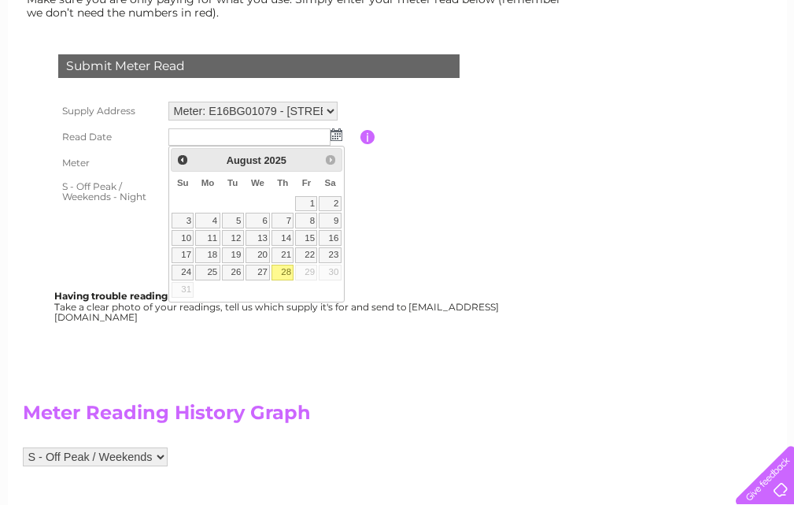
click at [285, 269] on link "28" at bounding box center [283, 273] width 22 height 16
type input "[DATE]"
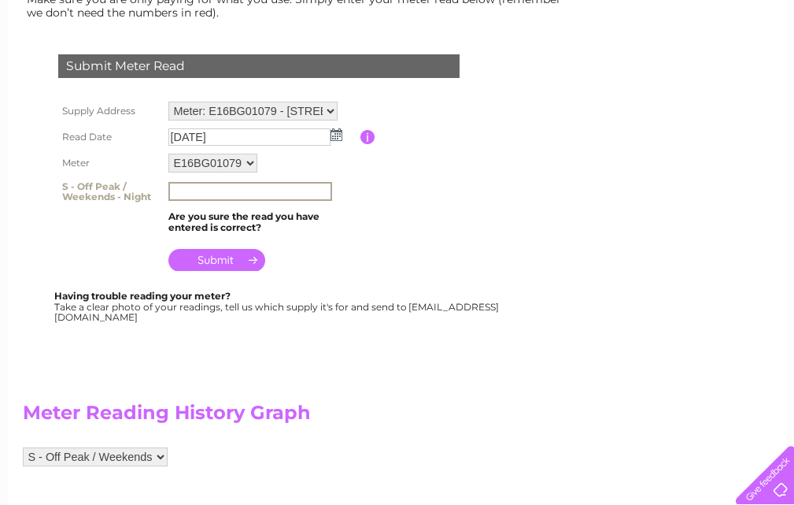
click at [231, 193] on input "text" at bounding box center [250, 191] width 164 height 19
type input "6493"
click at [214, 255] on input "submit" at bounding box center [216, 260] width 97 height 22
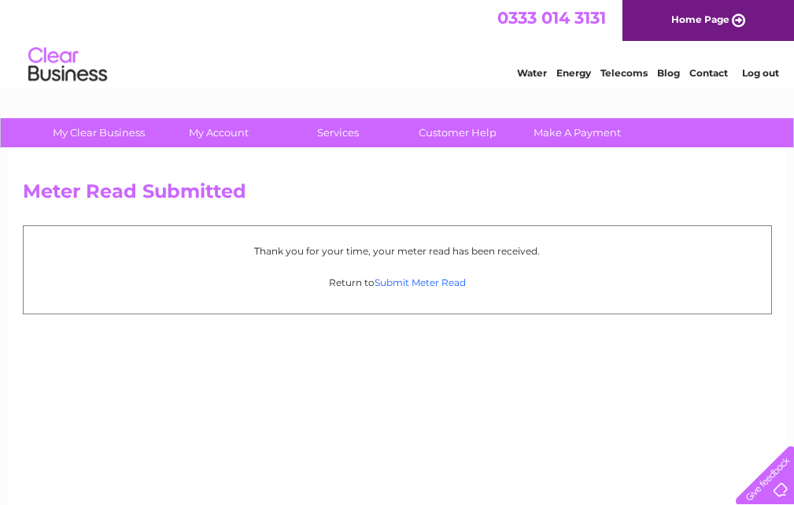
click at [415, 281] on link "Submit Meter Read" at bounding box center [420, 282] width 91 height 12
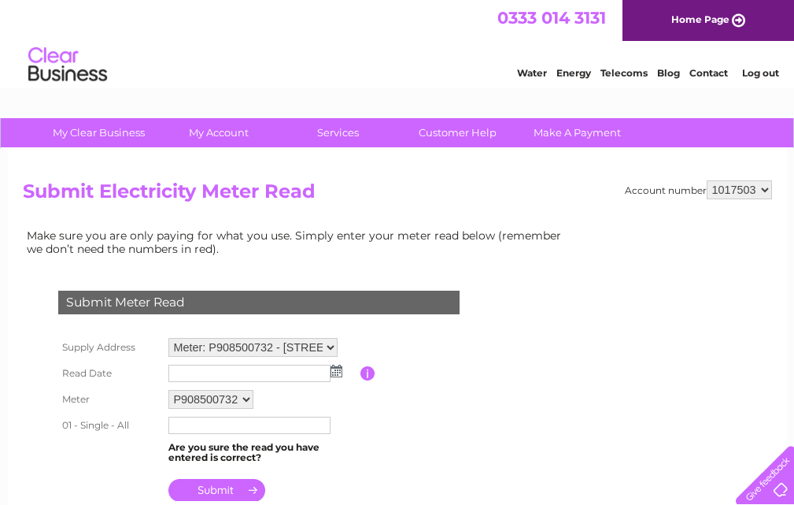
click at [331, 343] on select "Meter: P908500732 - 3B The Cross, Cupar, Fife, KY15 4BP Meter: P90AB11617/P9085…" at bounding box center [252, 347] width 169 height 19
select select "130619"
click at [168, 338] on select "Meter: P908500732 - 3B The Cross, Cupar, Fife, KY15 4BP Meter: P90AB11617/P9085…" at bounding box center [252, 348] width 169 height 20
click at [337, 369] on img at bounding box center [337, 371] width 12 height 13
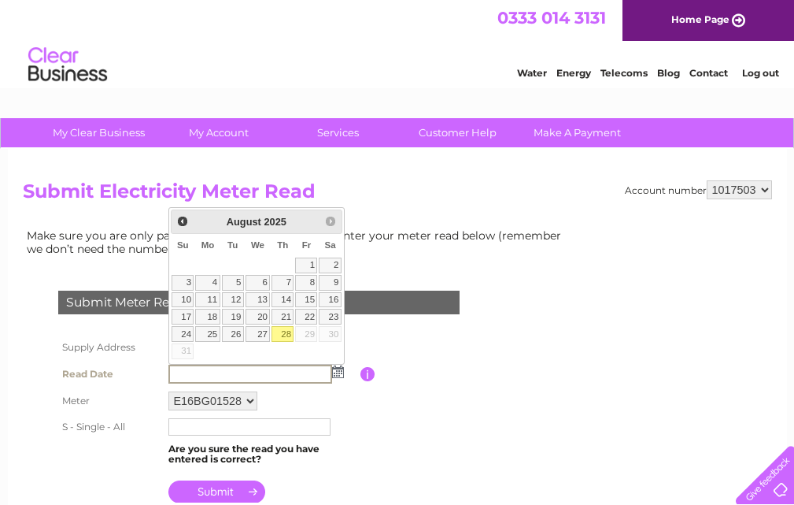
click at [284, 333] on link "28" at bounding box center [283, 334] width 22 height 16
type input "[DATE]"
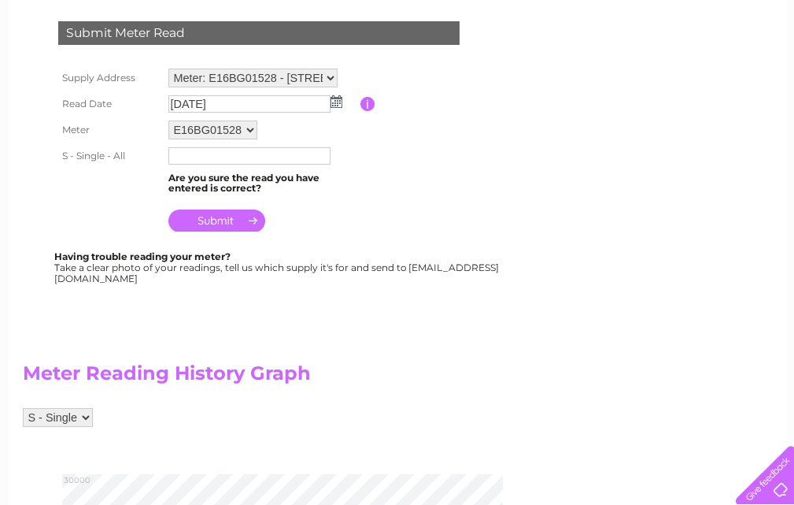
scroll to position [315, 0]
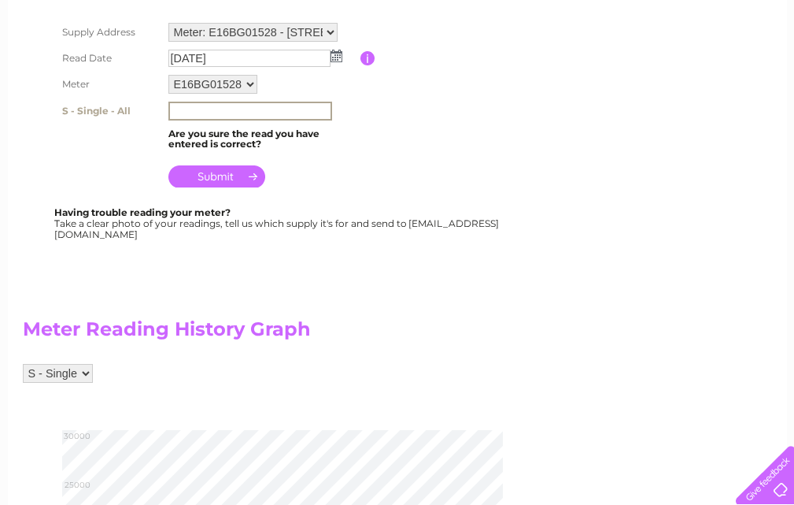
click at [202, 106] on input "text" at bounding box center [250, 111] width 164 height 19
type input "26205"
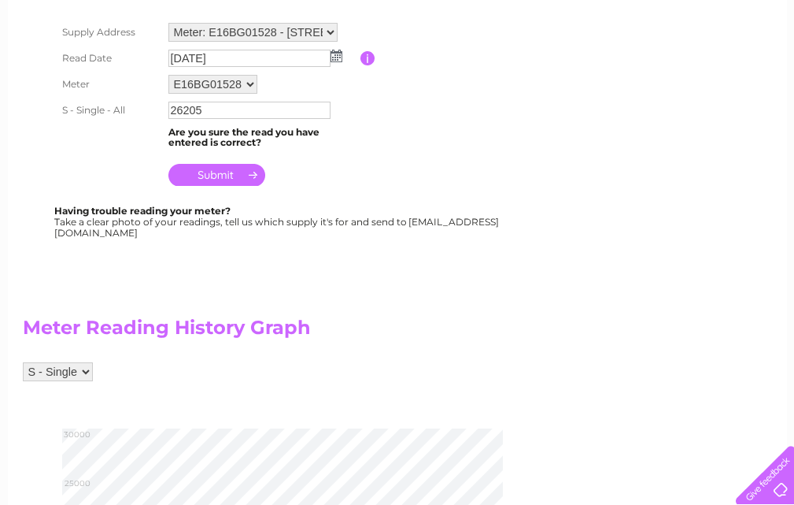
click at [207, 172] on input "submit" at bounding box center [216, 175] width 97 height 22
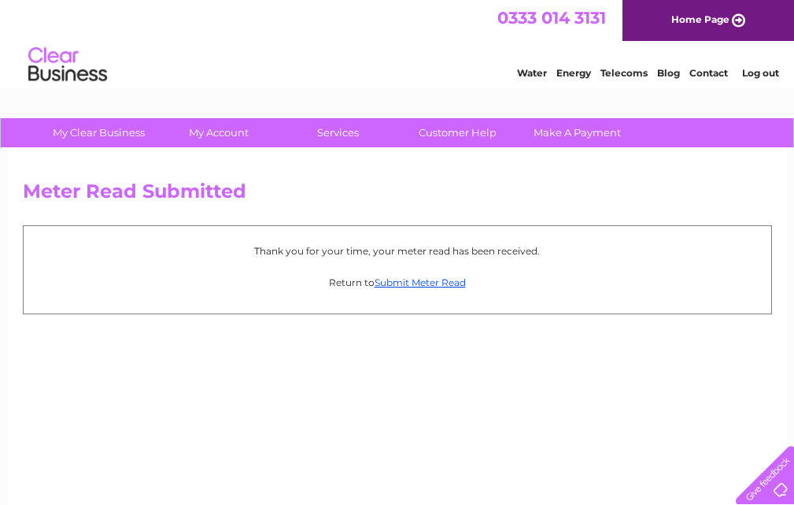
click at [764, 75] on link "Log out" at bounding box center [760, 73] width 37 height 12
